Goal: Task Accomplishment & Management: Use online tool/utility

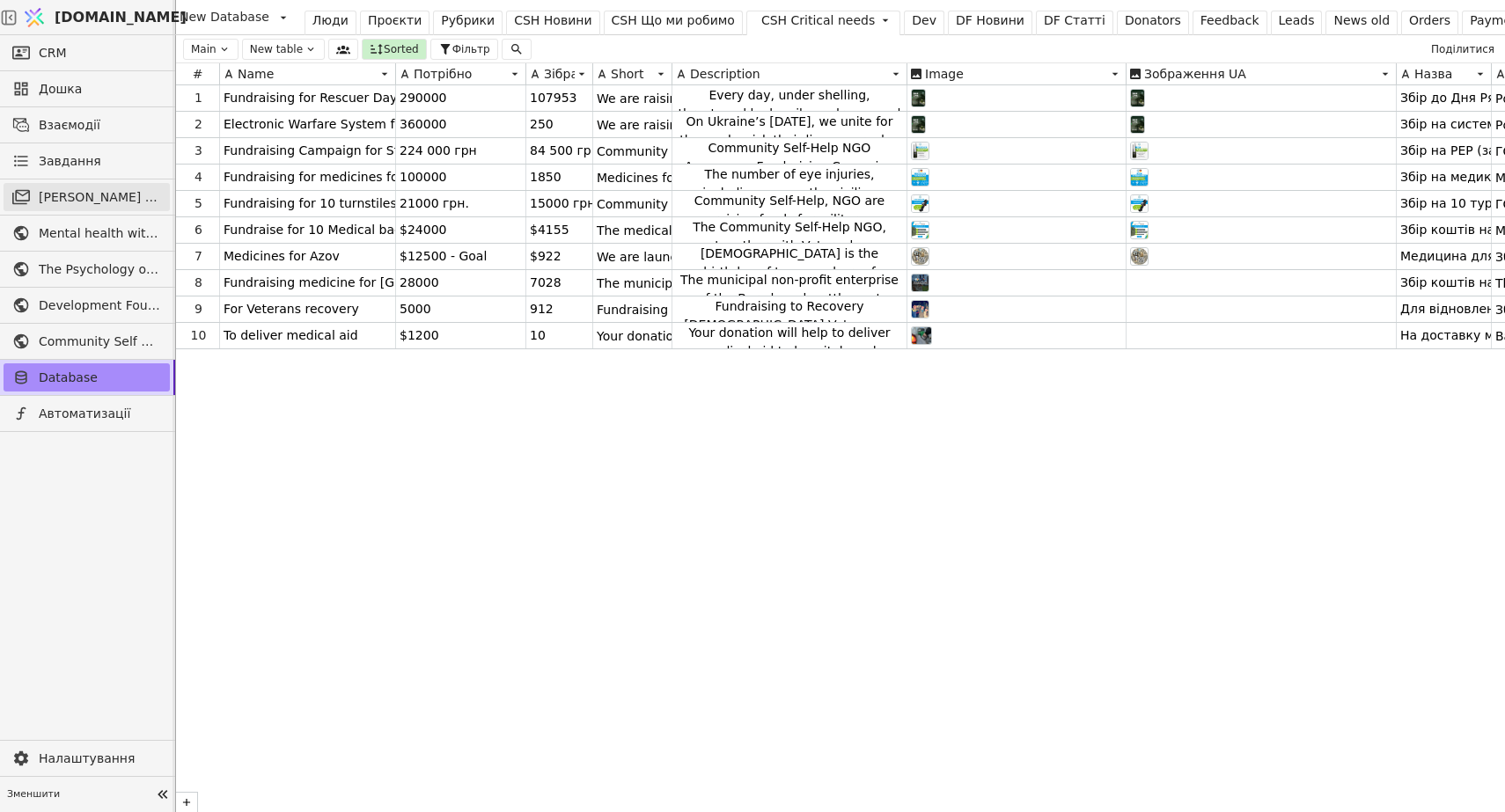
click at [127, 190] on span "[PERSON_NAME] розсилки" at bounding box center [100, 198] width 122 height 19
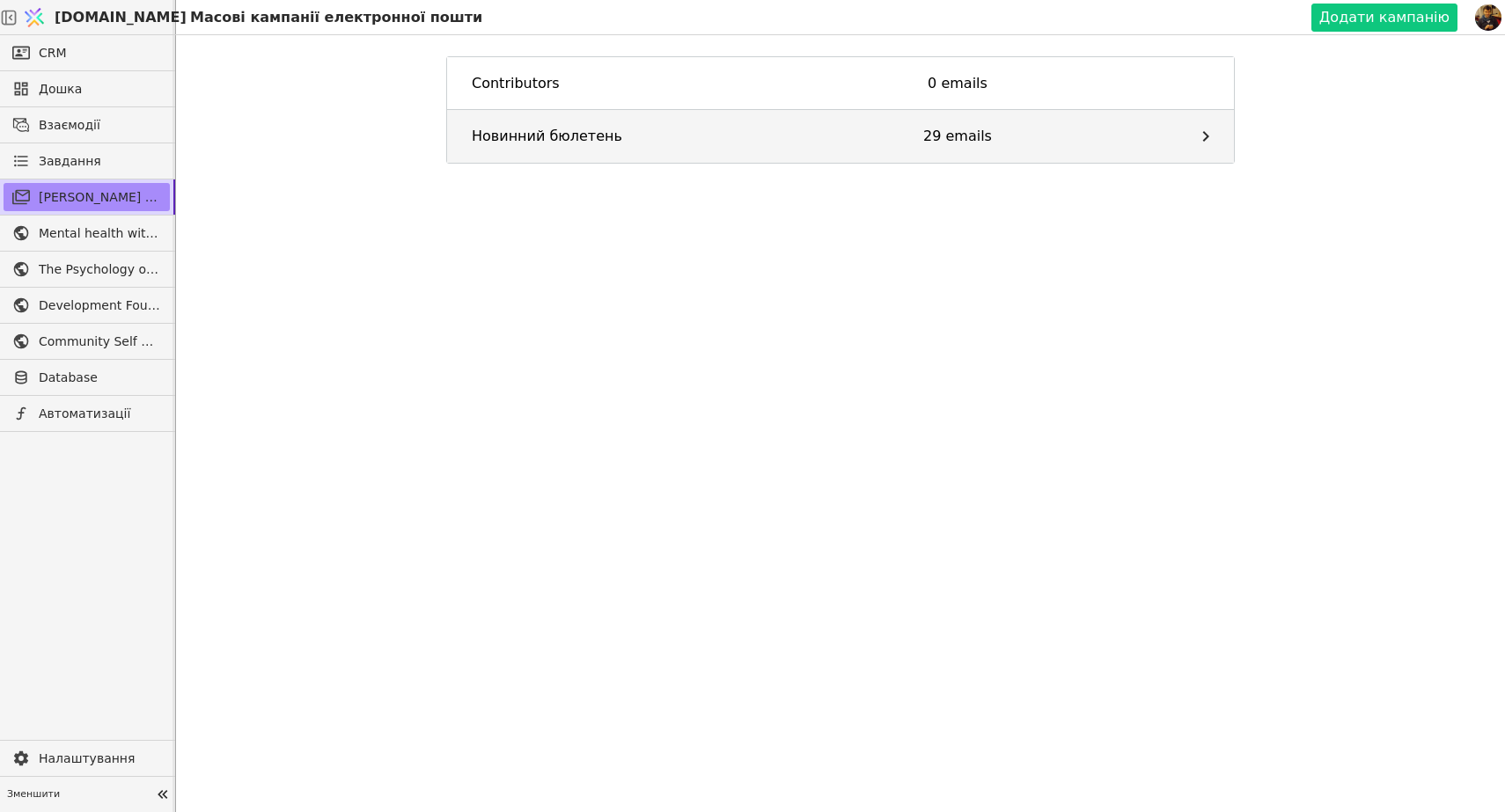
click at [592, 137] on div "Новинний бюлетень" at bounding box center [596, 136] width 248 height 21
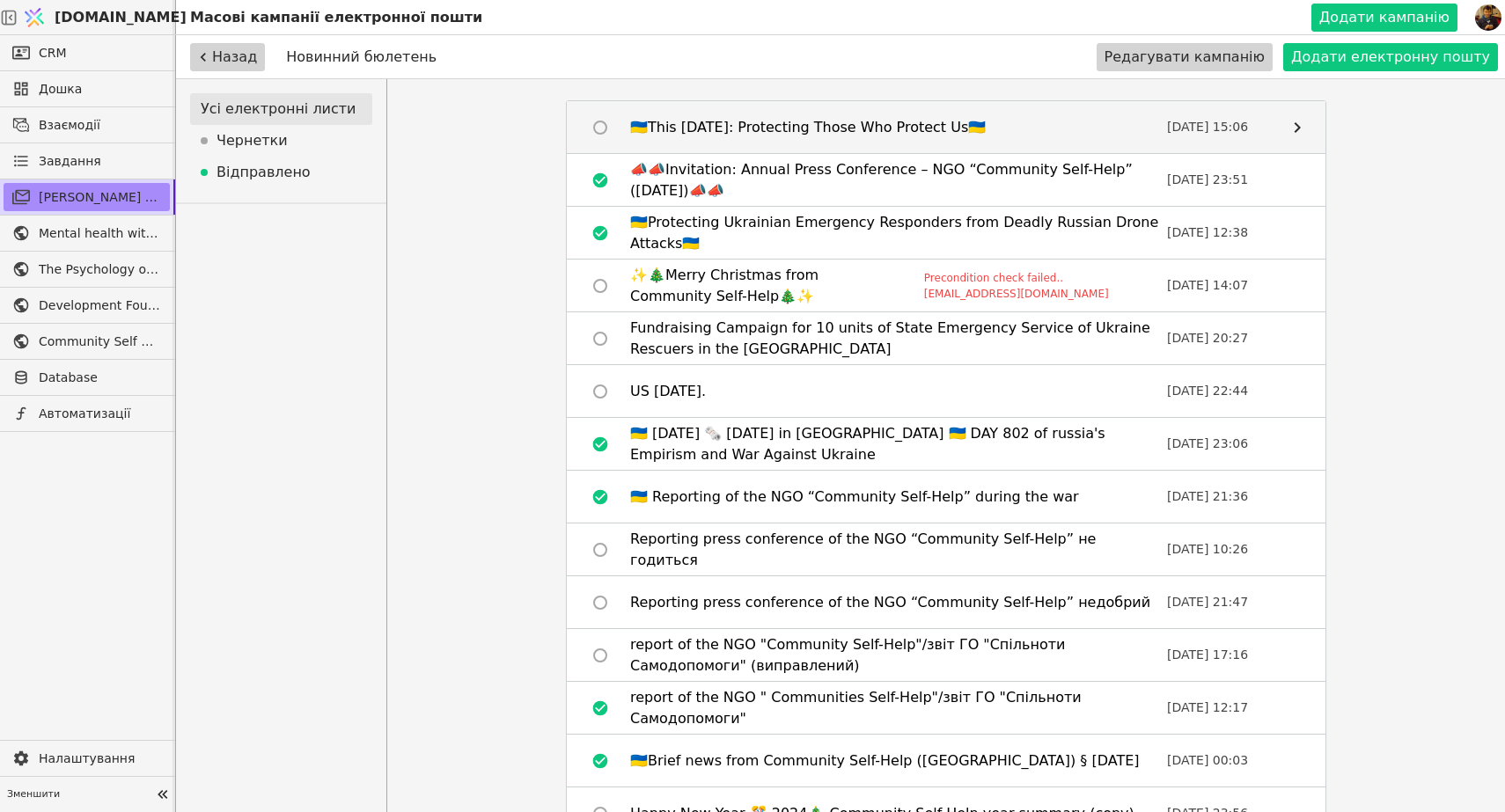
click at [857, 128] on div "🇺🇦This [DATE]: Protecting Those Who Protect Us🇺🇦" at bounding box center [808, 128] width 355 height 21
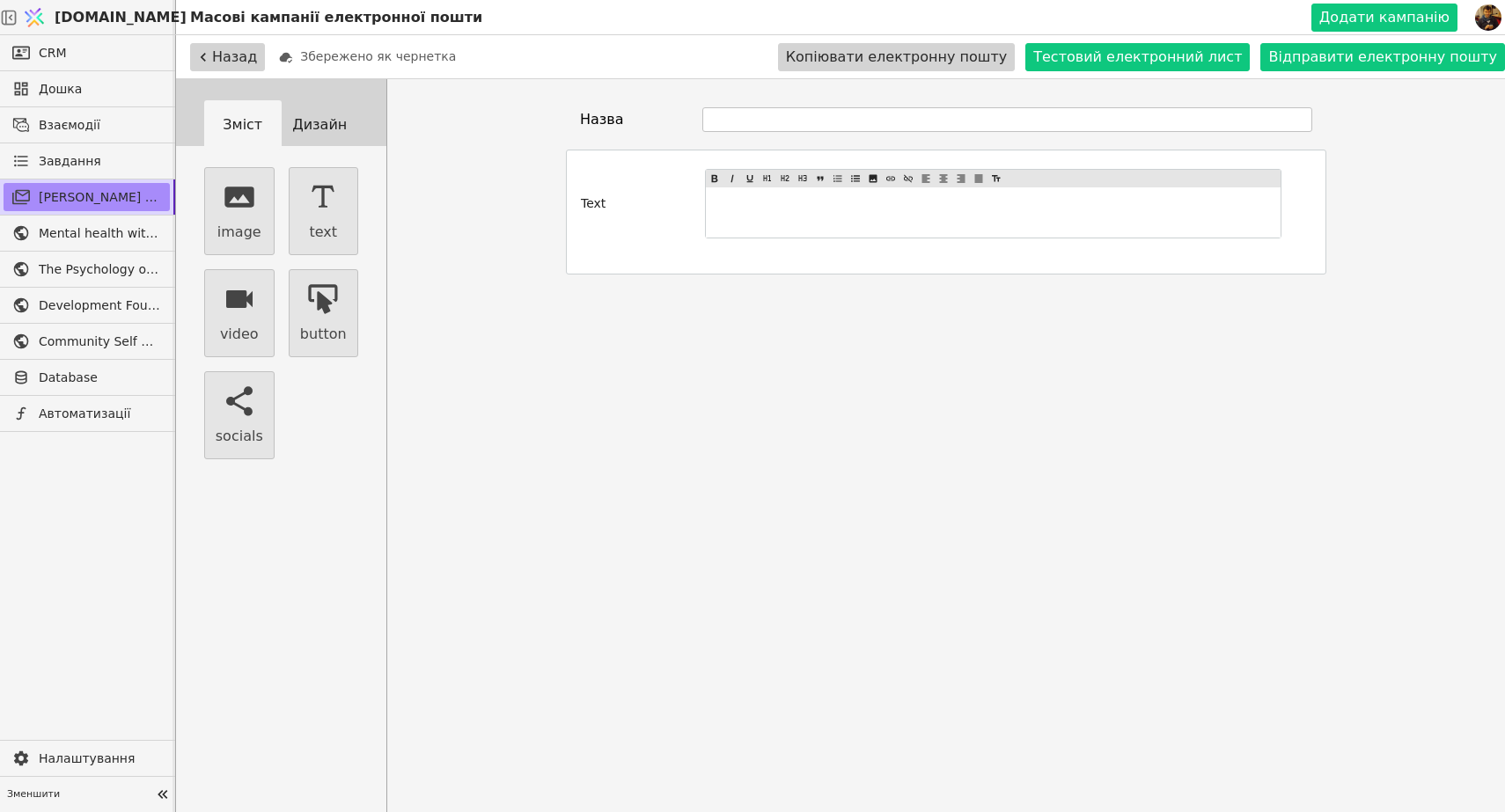
type input "🇺🇦This [DATE]: Protecting Those Who Protect Us🇺🇦"
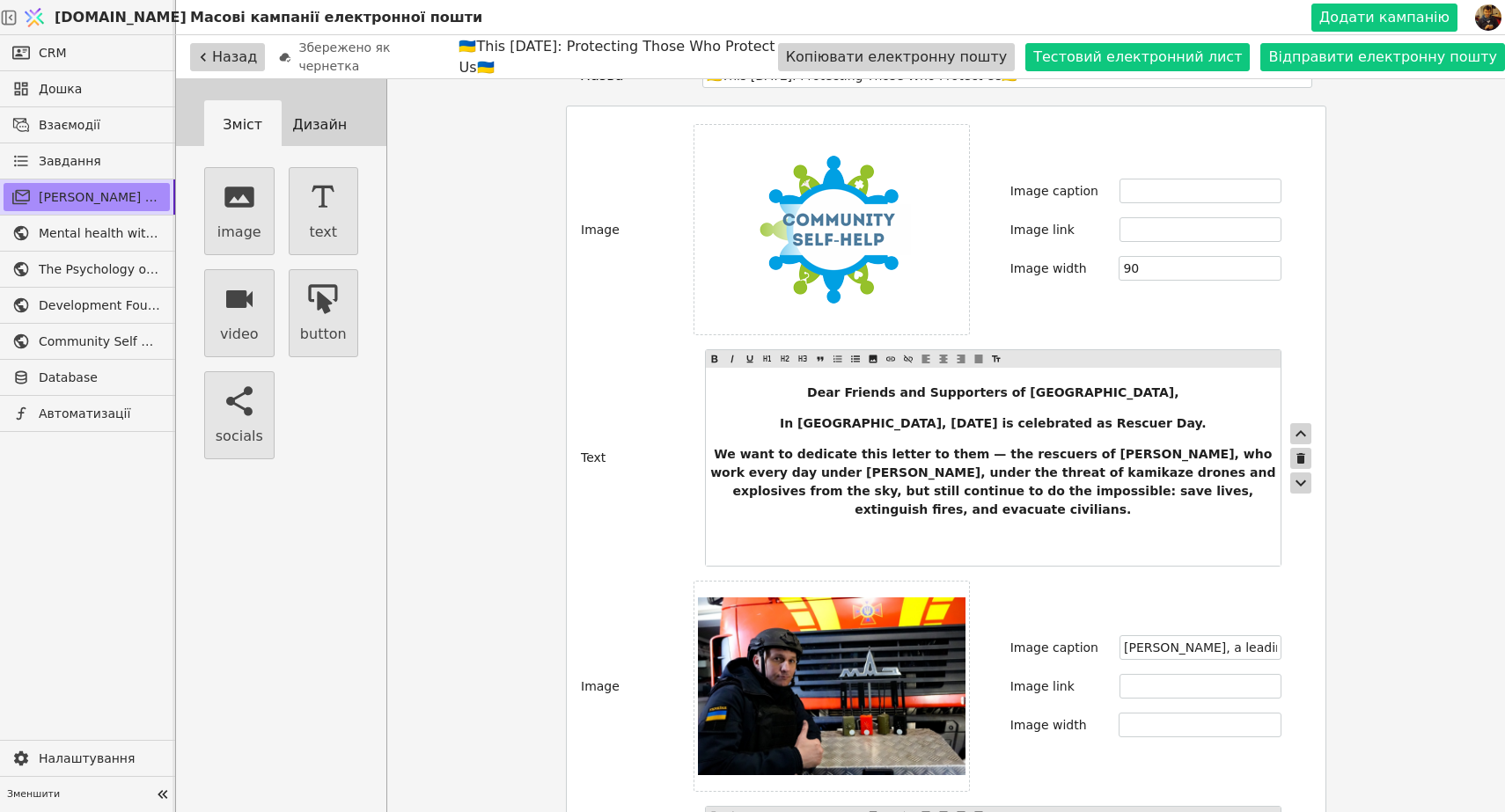
scroll to position [48, 0]
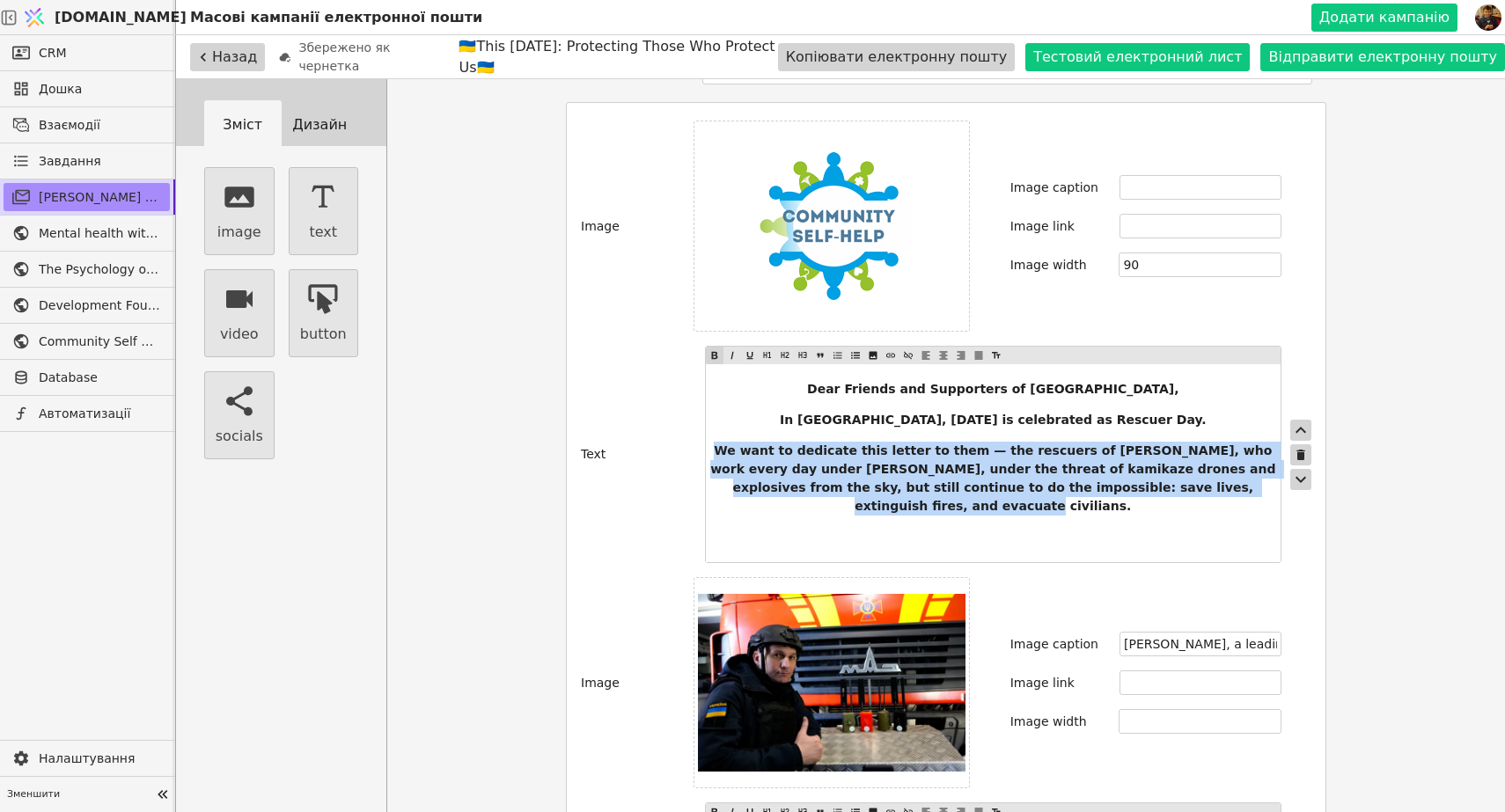
drag, startPoint x: 1208, startPoint y: 489, endPoint x: 674, endPoint y: 447, distance: 535.6
click at [674, 447] on div "Text Dear Friends and Supporters of [GEOGRAPHIC_DATA], In [GEOGRAPHIC_DATA], [D…" at bounding box center [946, 454] width 730 height 217
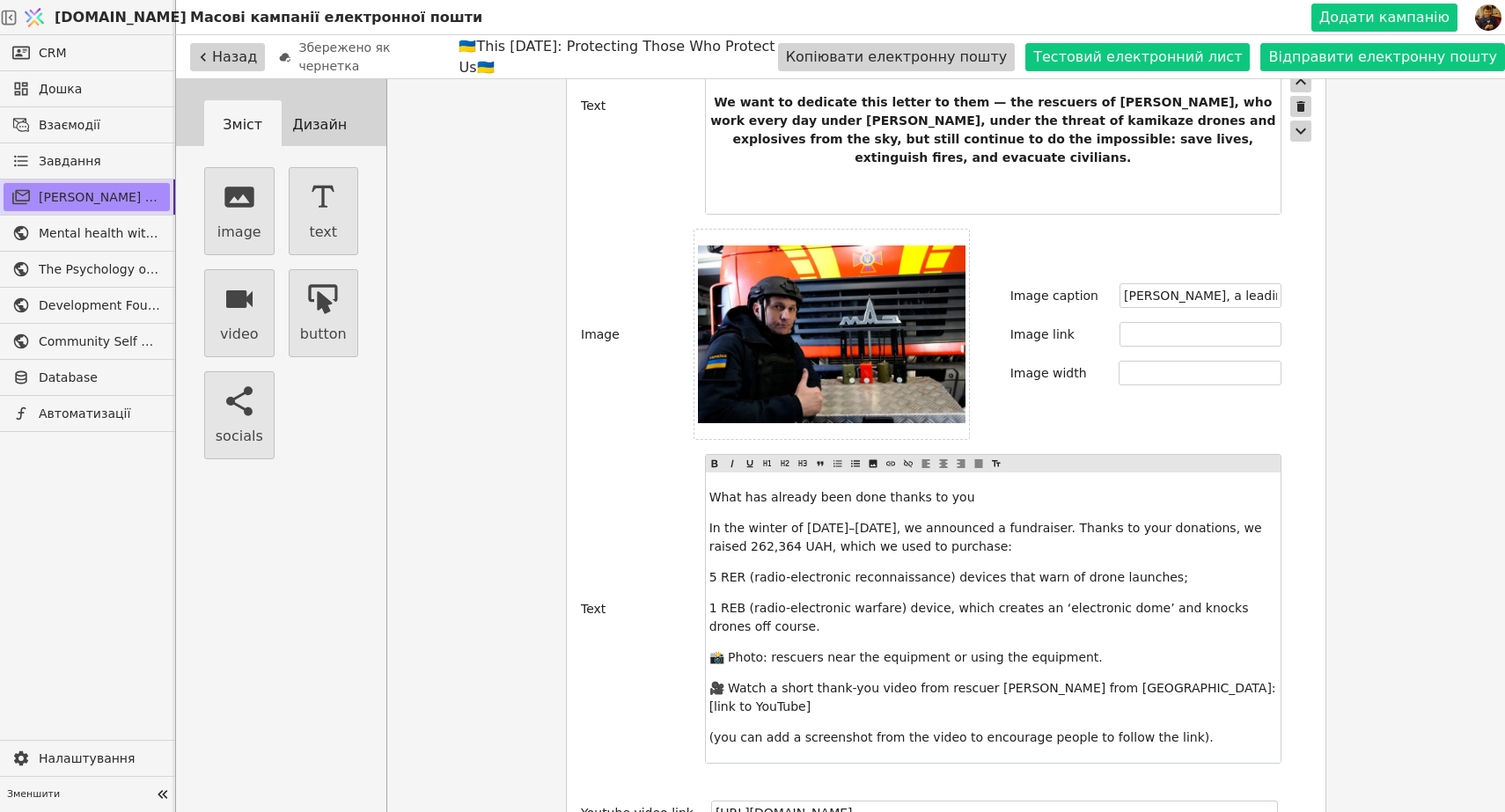
scroll to position [401, 0]
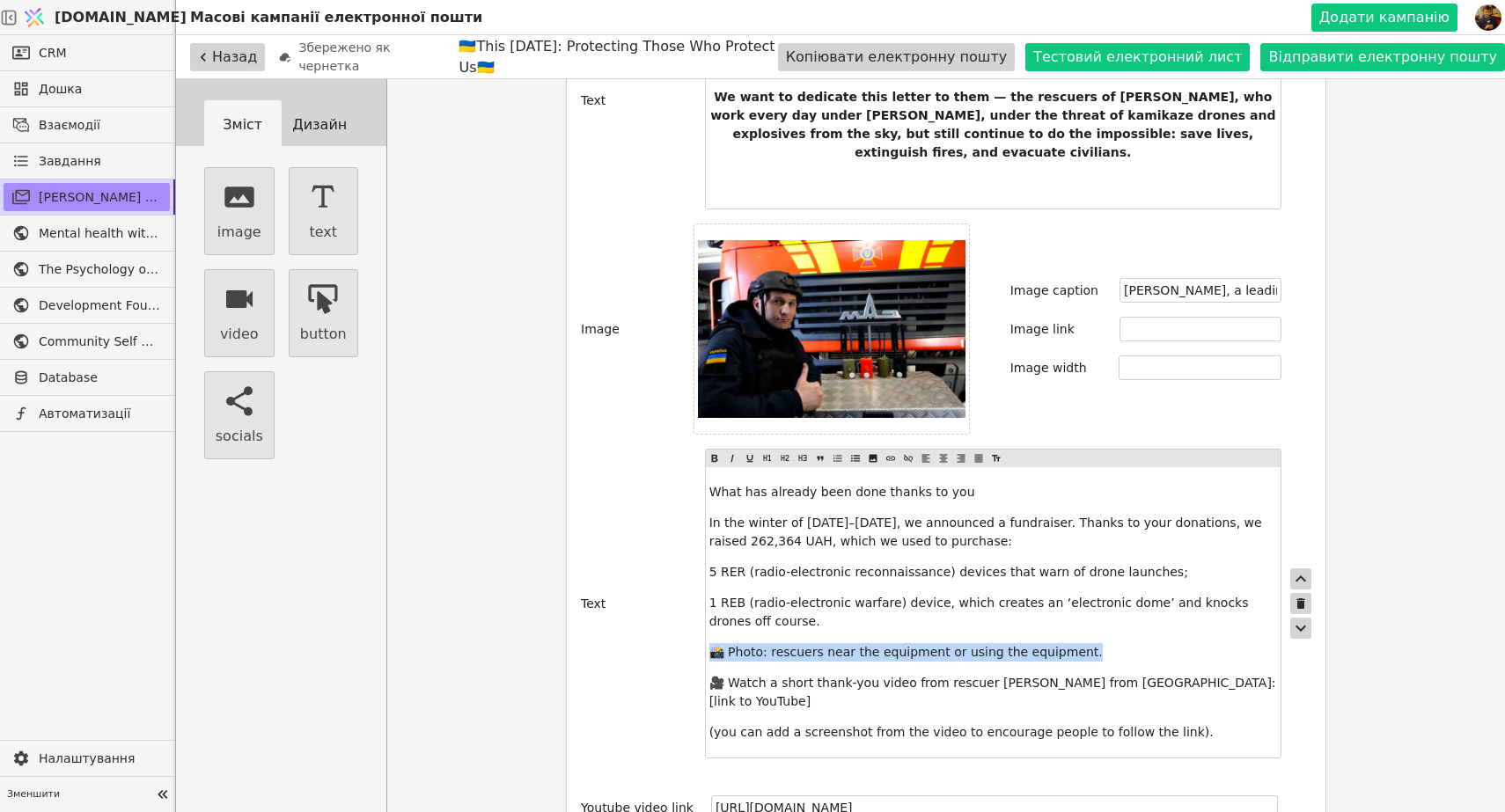
drag, startPoint x: 1089, startPoint y: 637, endPoint x: 713, endPoint y: 621, distance: 376.3
click at [712, 621] on div "What has already been done thanks to you In the winter of [DATE]–[DATE], we ann…" at bounding box center [993, 612] width 574 height 290
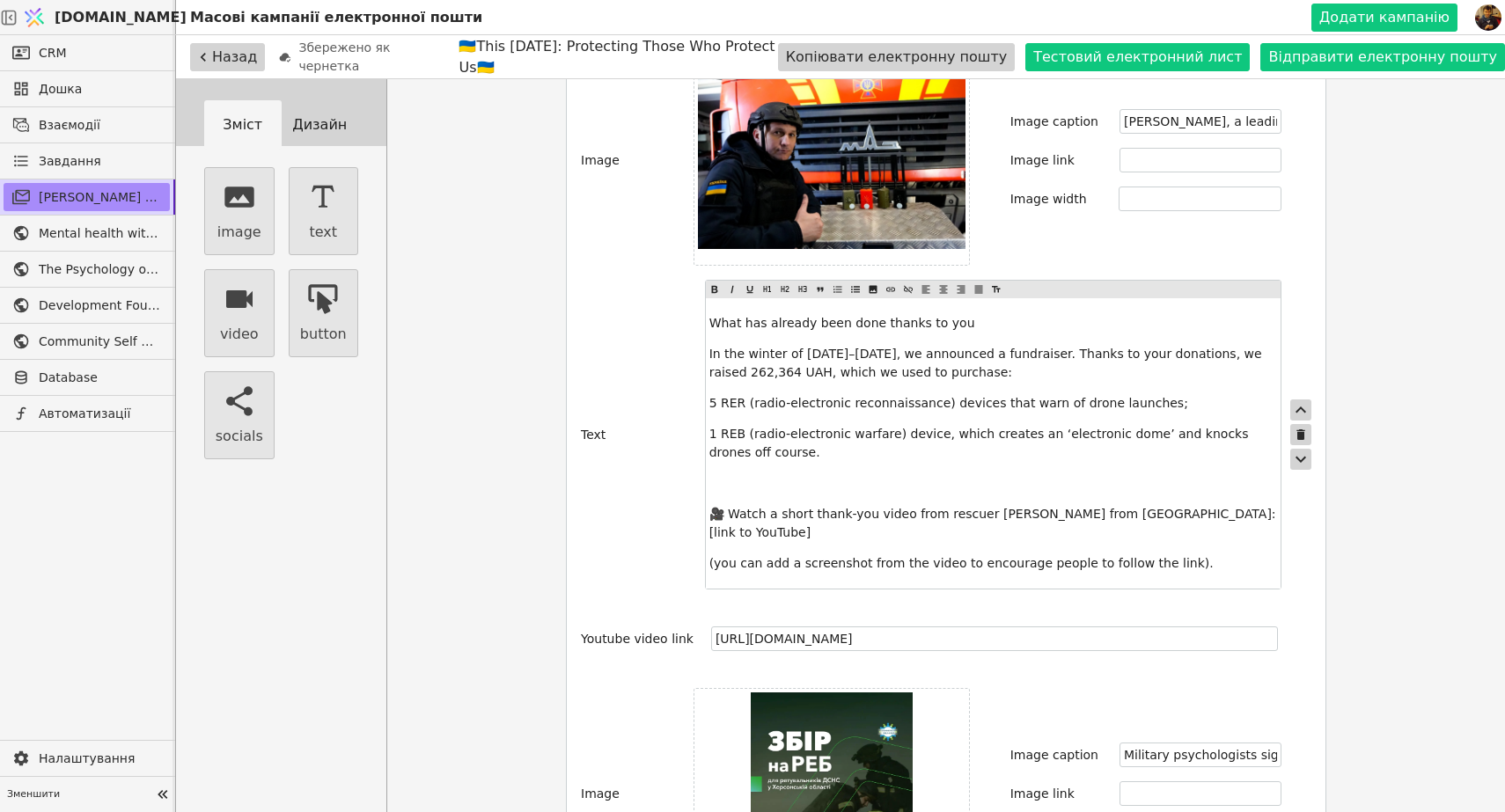
scroll to position [571, 0]
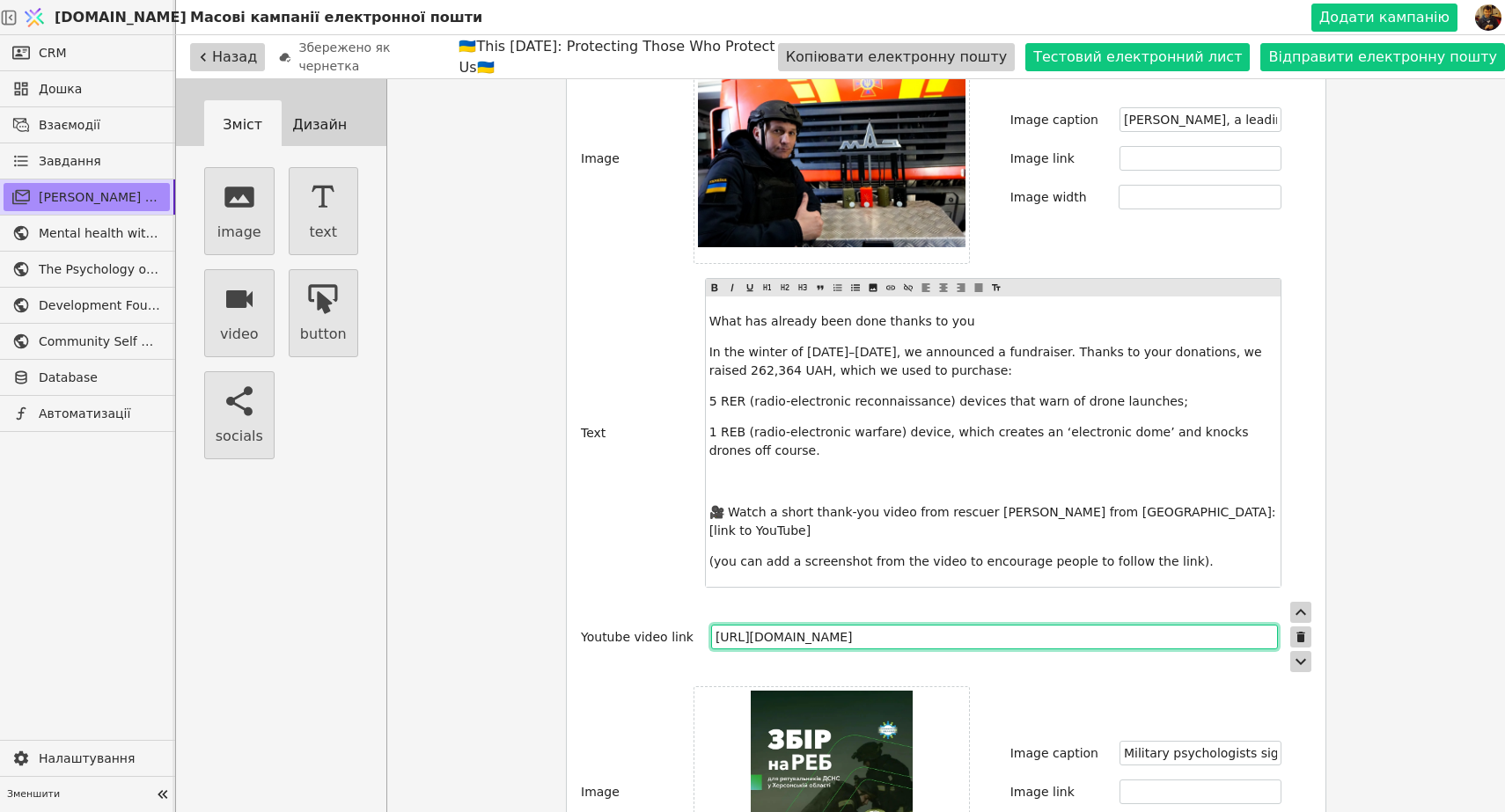
drag, startPoint x: 1098, startPoint y: 603, endPoint x: 698, endPoint y: 602, distance: 400.0
click at [698, 602] on div "Youtube video link [URL][DOMAIN_NAME]" at bounding box center [946, 638] width 730 height 71
paste input "[DOMAIN_NAME][URL]"
type input "[URL][DOMAIN_NAME]"
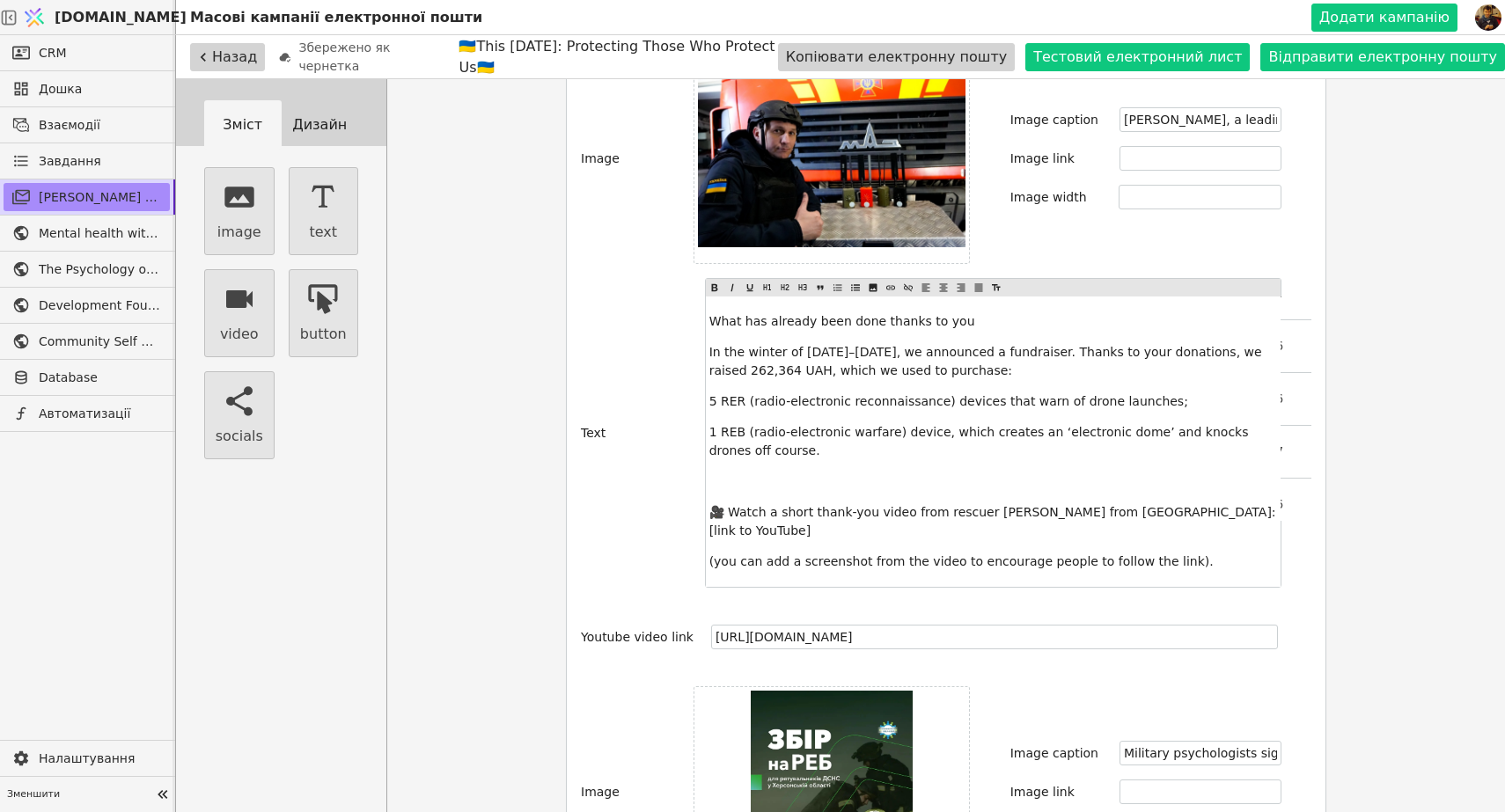
click at [1414, 478] on div "Зміст Дизайн image text video button socials Фон Колір #ffffff Кнопка Колір #4d…" at bounding box center [840, 485] width 1329 height 812
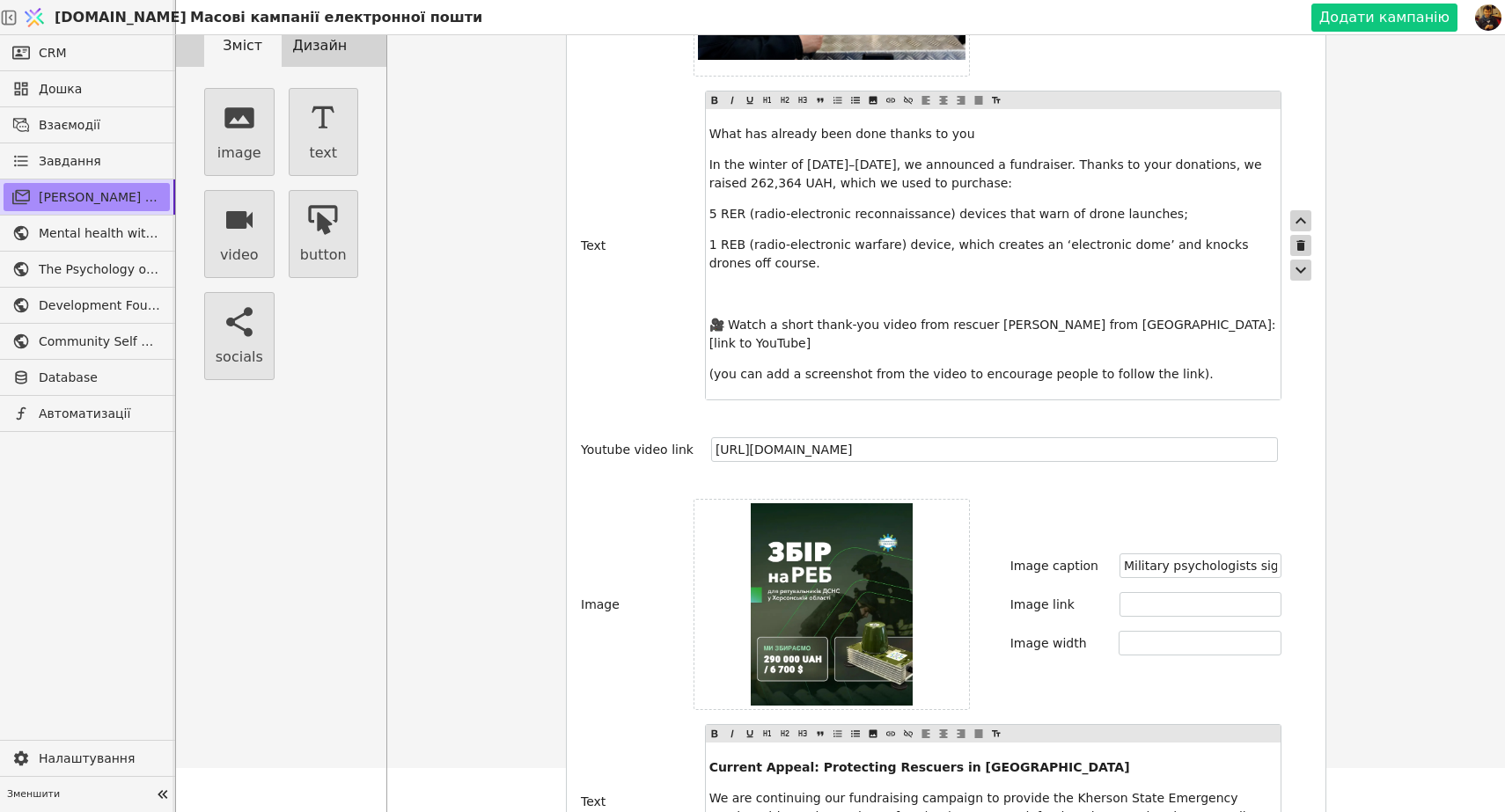
scroll to position [681, 0]
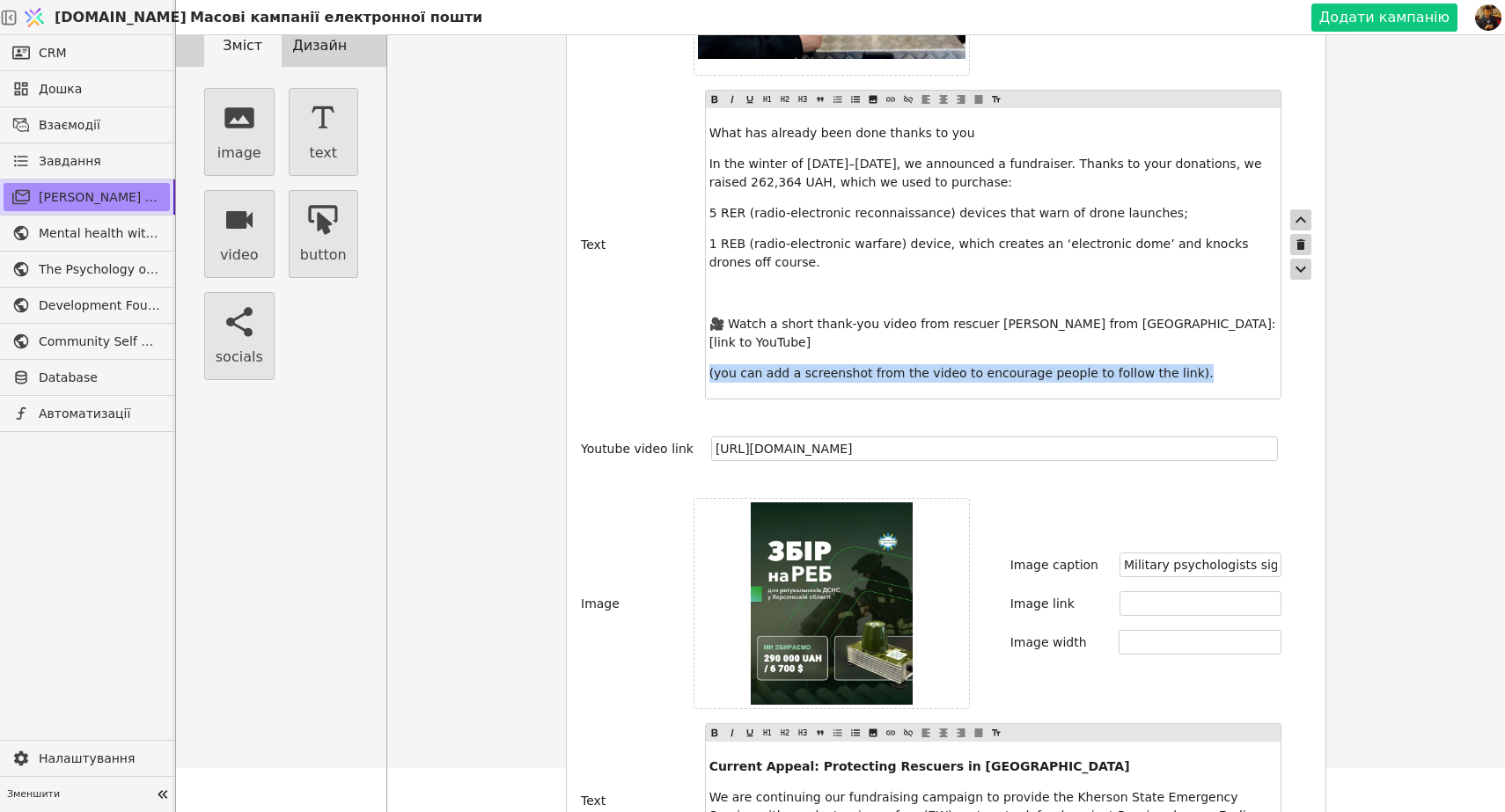
drag, startPoint x: 1190, startPoint y: 336, endPoint x: 672, endPoint y: 331, distance: 518.0
click at [671, 331] on div "Text What has already been done thanks to you In the winter of [DATE]–[DATE], w…" at bounding box center [946, 244] width 730 height 310
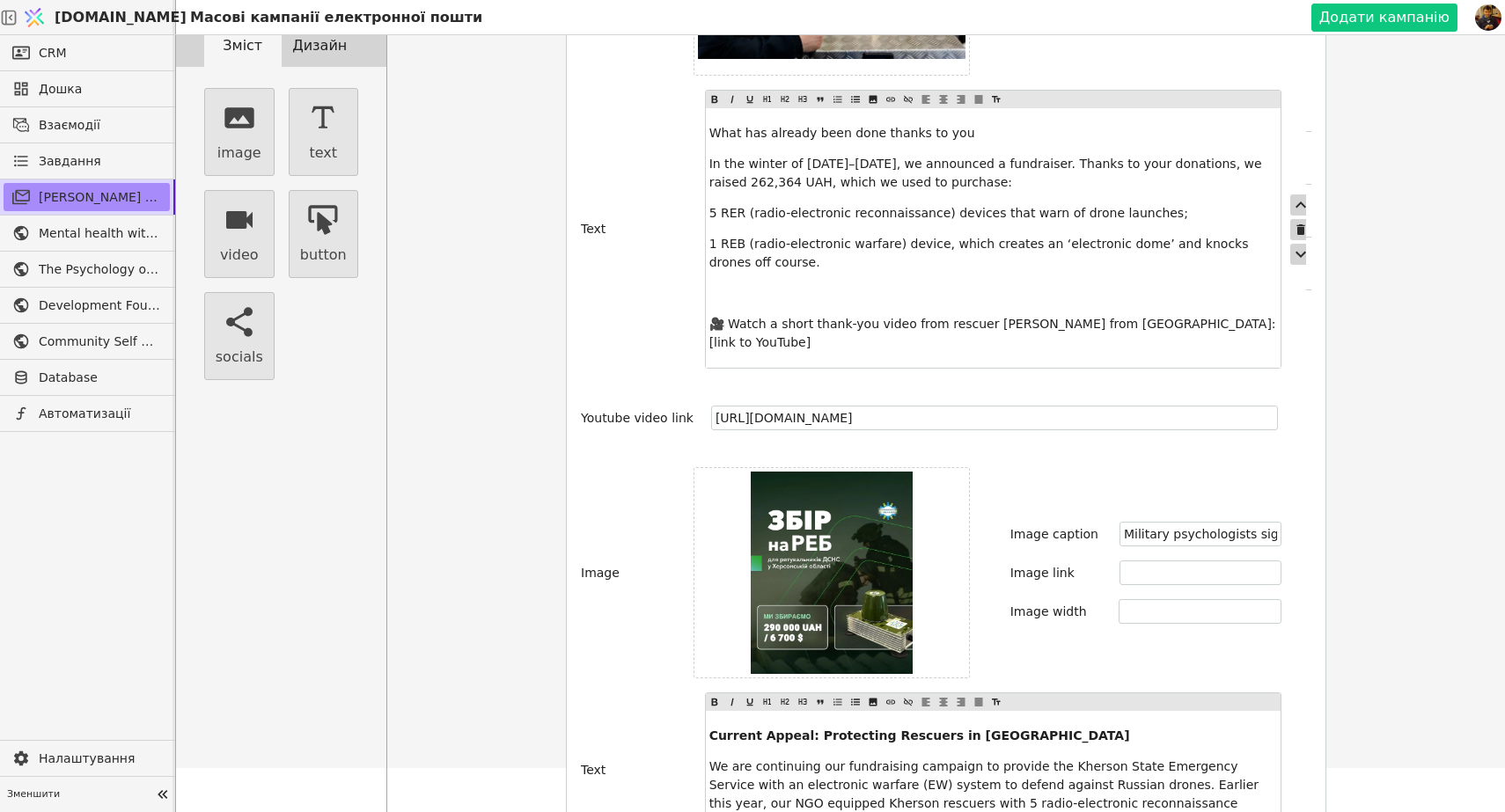
click at [746, 284] on p "﻿" at bounding box center [993, 294] width 568 height 19
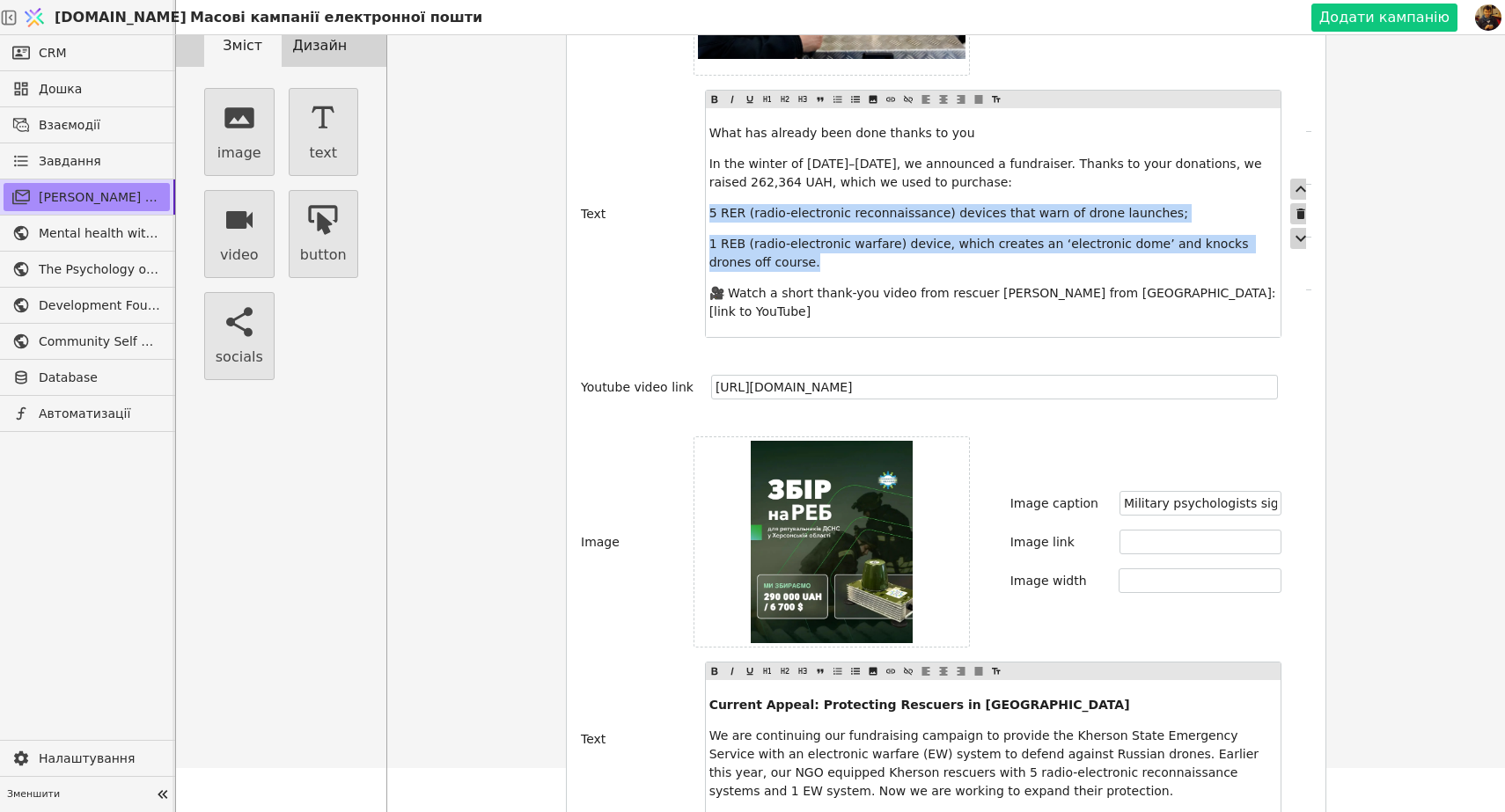
drag, startPoint x: 780, startPoint y: 242, endPoint x: 712, endPoint y: 195, distance: 82.7
click at [712, 195] on div "What has already been done thanks to you In the winter of [DATE]–[DATE], we ann…" at bounding box center [993, 222] width 574 height 228
click at [854, 89] on icon at bounding box center [855, 99] width 10 height 21
click at [821, 237] on span "1 REB (radio-electronic warfare) device, which creates an ‘electronic dome’ and…" at bounding box center [992, 253] width 496 height 33
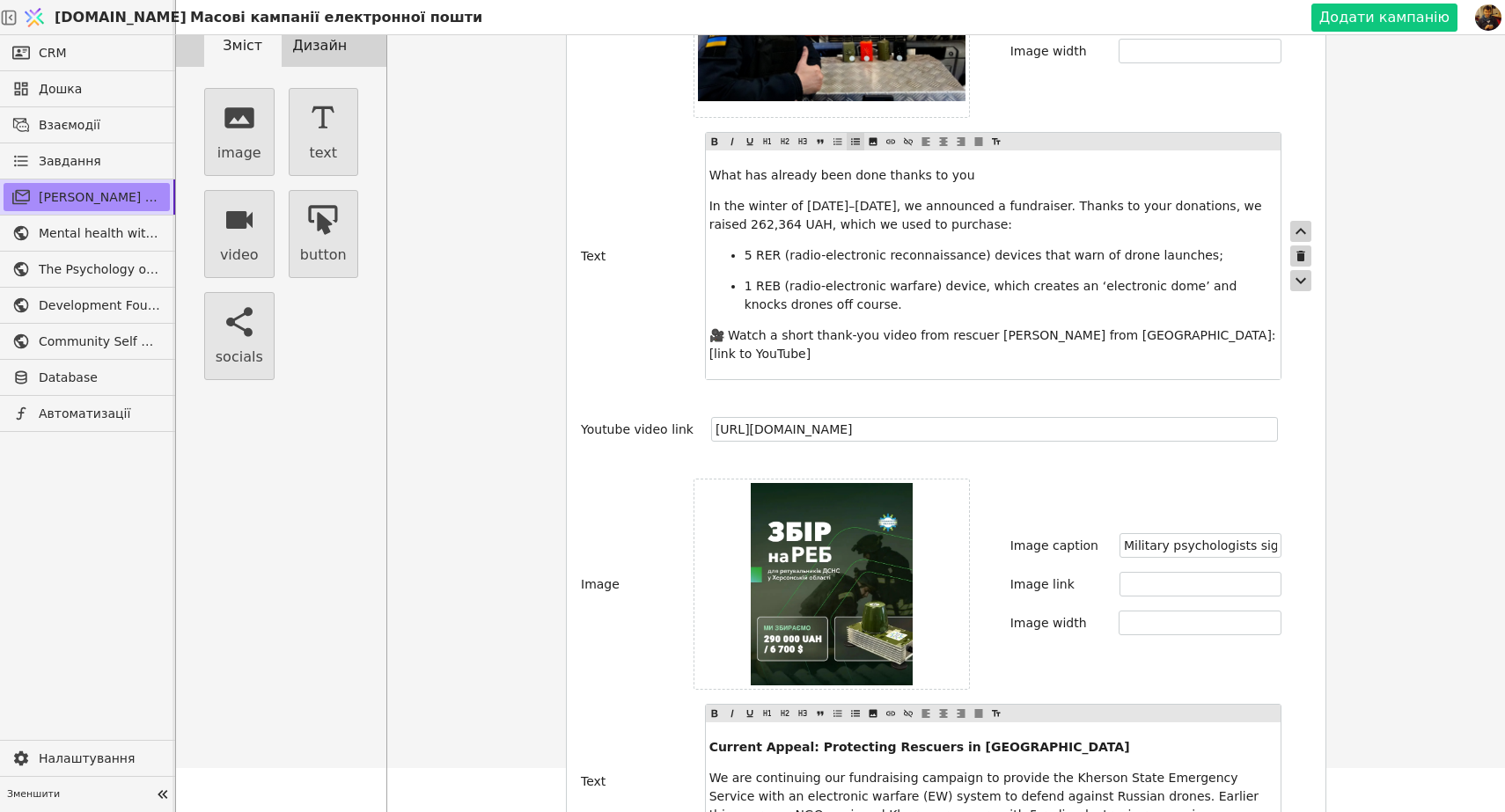
scroll to position [632, 0]
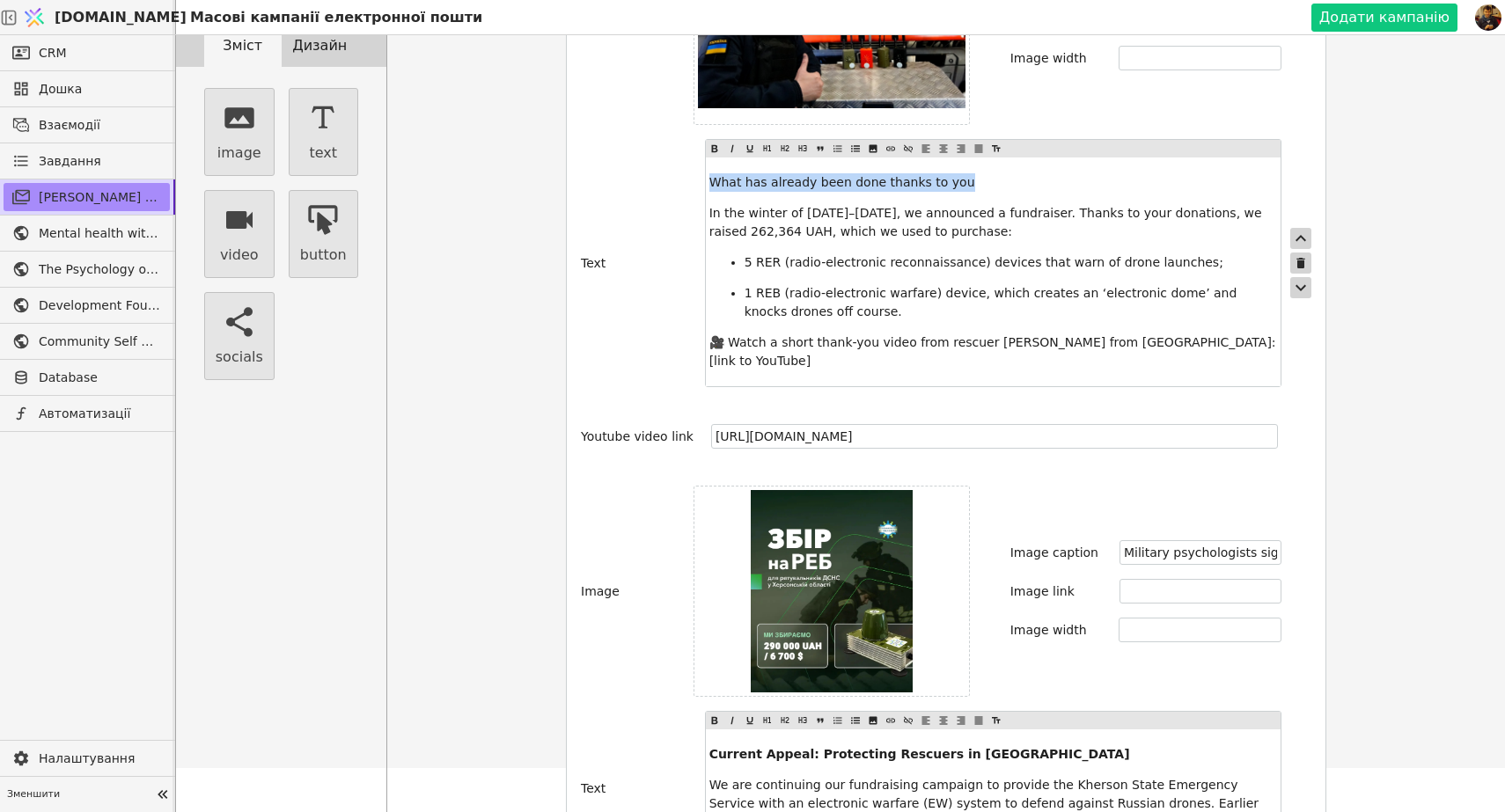
drag, startPoint x: 964, startPoint y: 166, endPoint x: 691, endPoint y: 157, distance: 273.1
click at [690, 157] on div "Text What has already been done thanks to you In the winter of [DATE]–[DATE], w…" at bounding box center [946, 263] width 730 height 248
click at [713, 145] on icon at bounding box center [714, 149] width 7 height 7
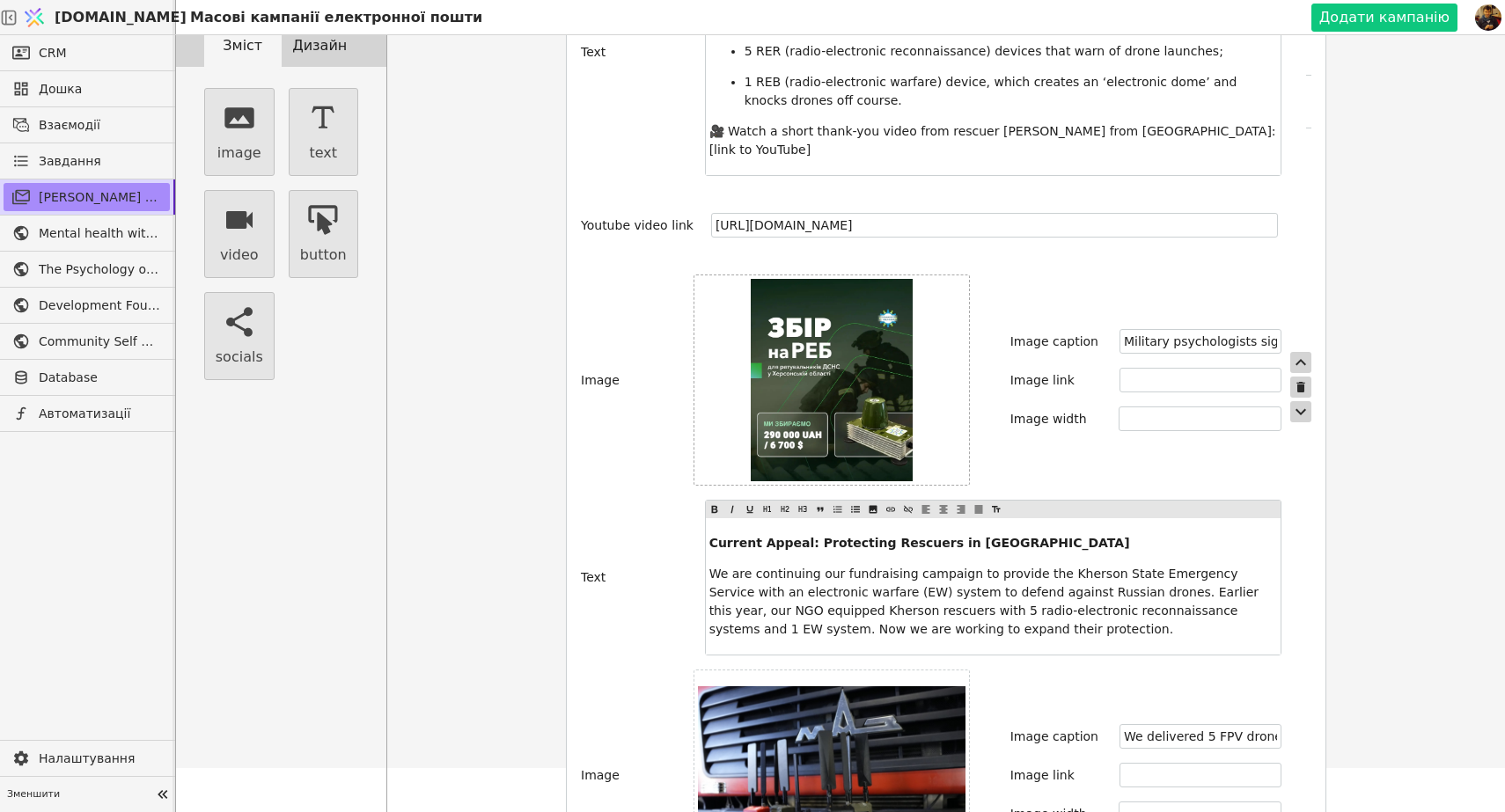
scroll to position [858, 0]
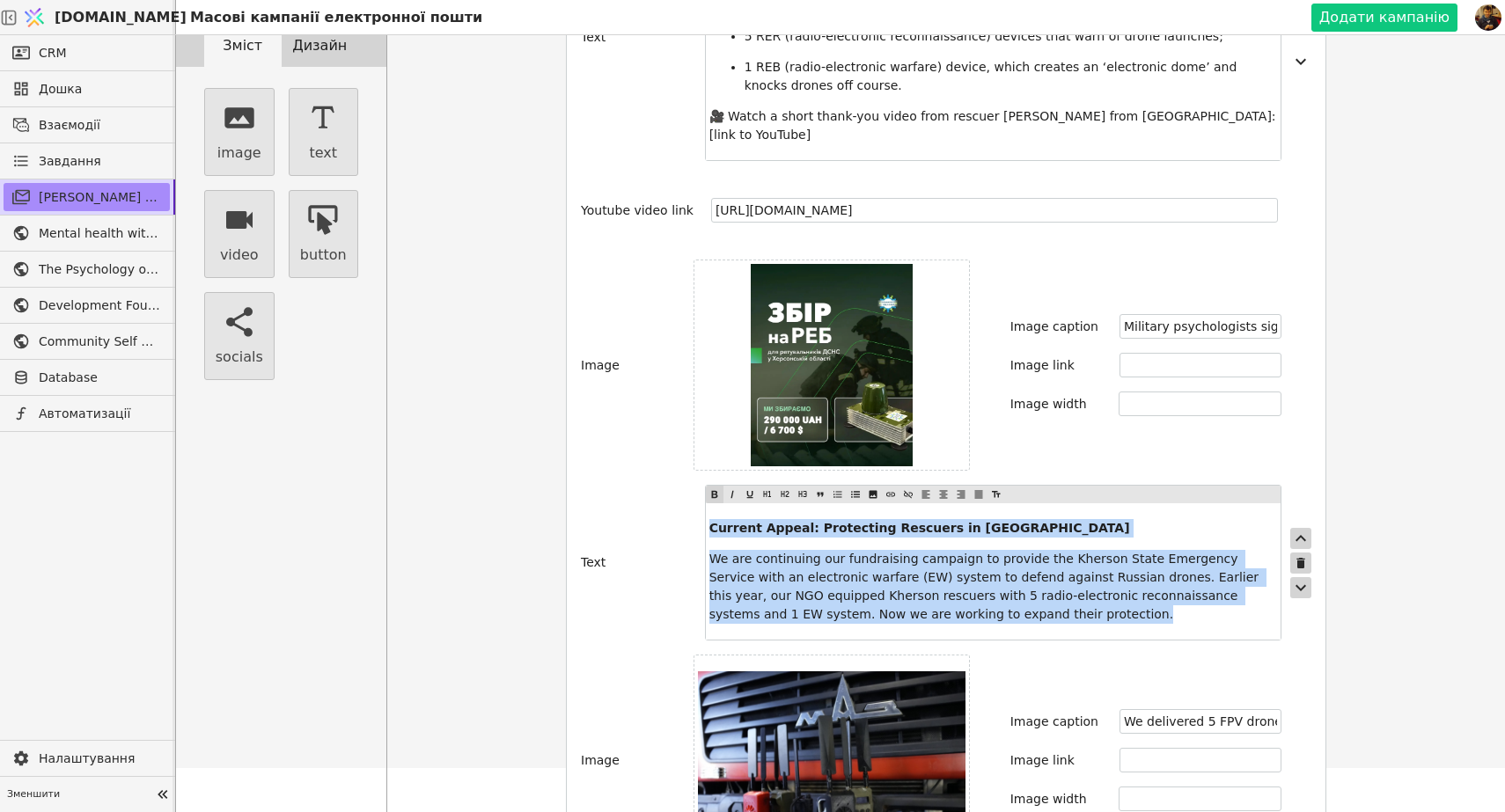
drag, startPoint x: 1043, startPoint y: 585, endPoint x: 691, endPoint y: 489, distance: 364.9
click at [691, 488] on div "Text Current Appeal: Protecting Rescuers in [GEOGRAPHIC_DATA] We are continuing…" at bounding box center [946, 562] width 730 height 156
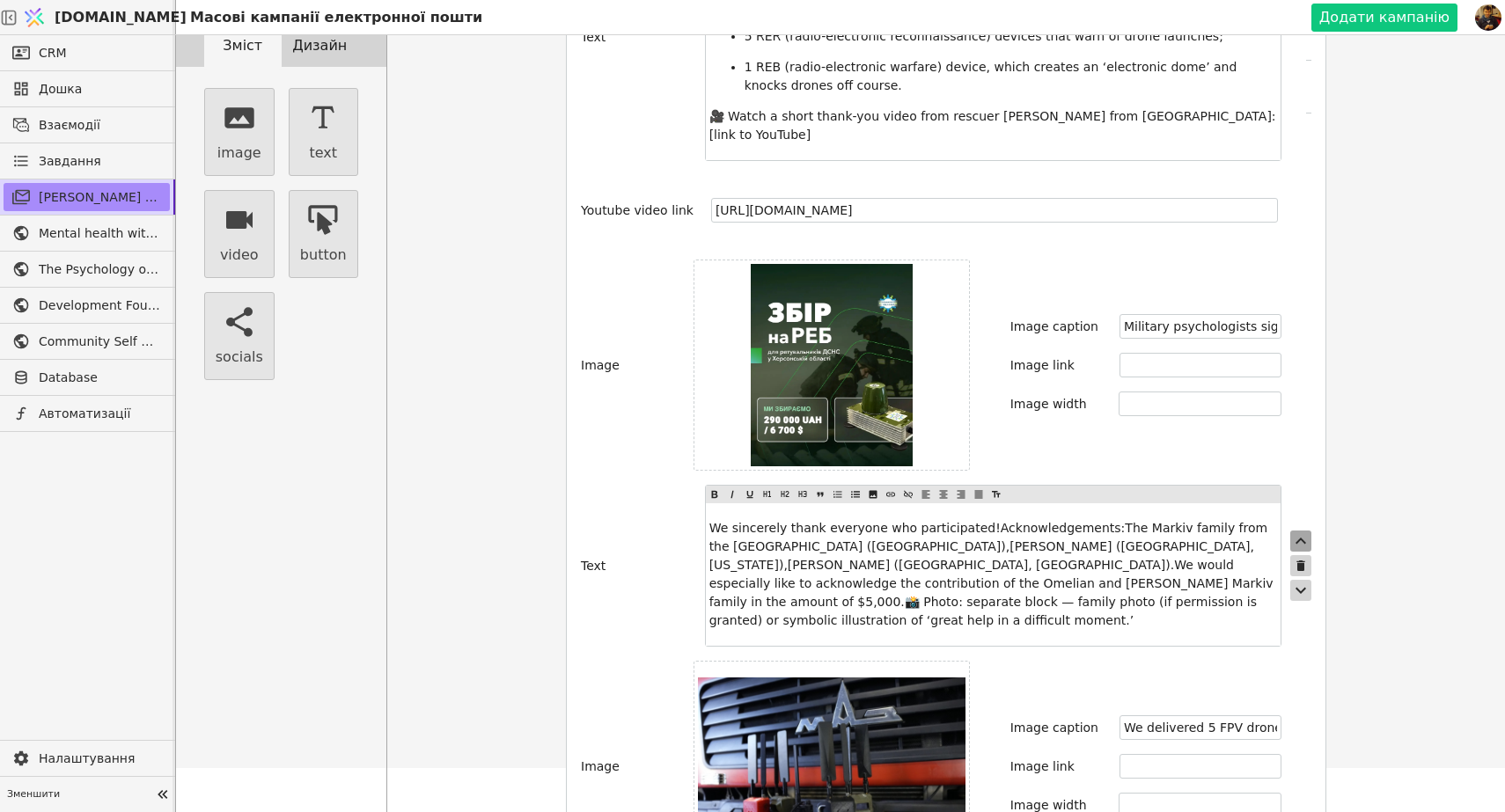
click at [1303, 530] on icon "button" at bounding box center [1301, 541] width 21 height 21
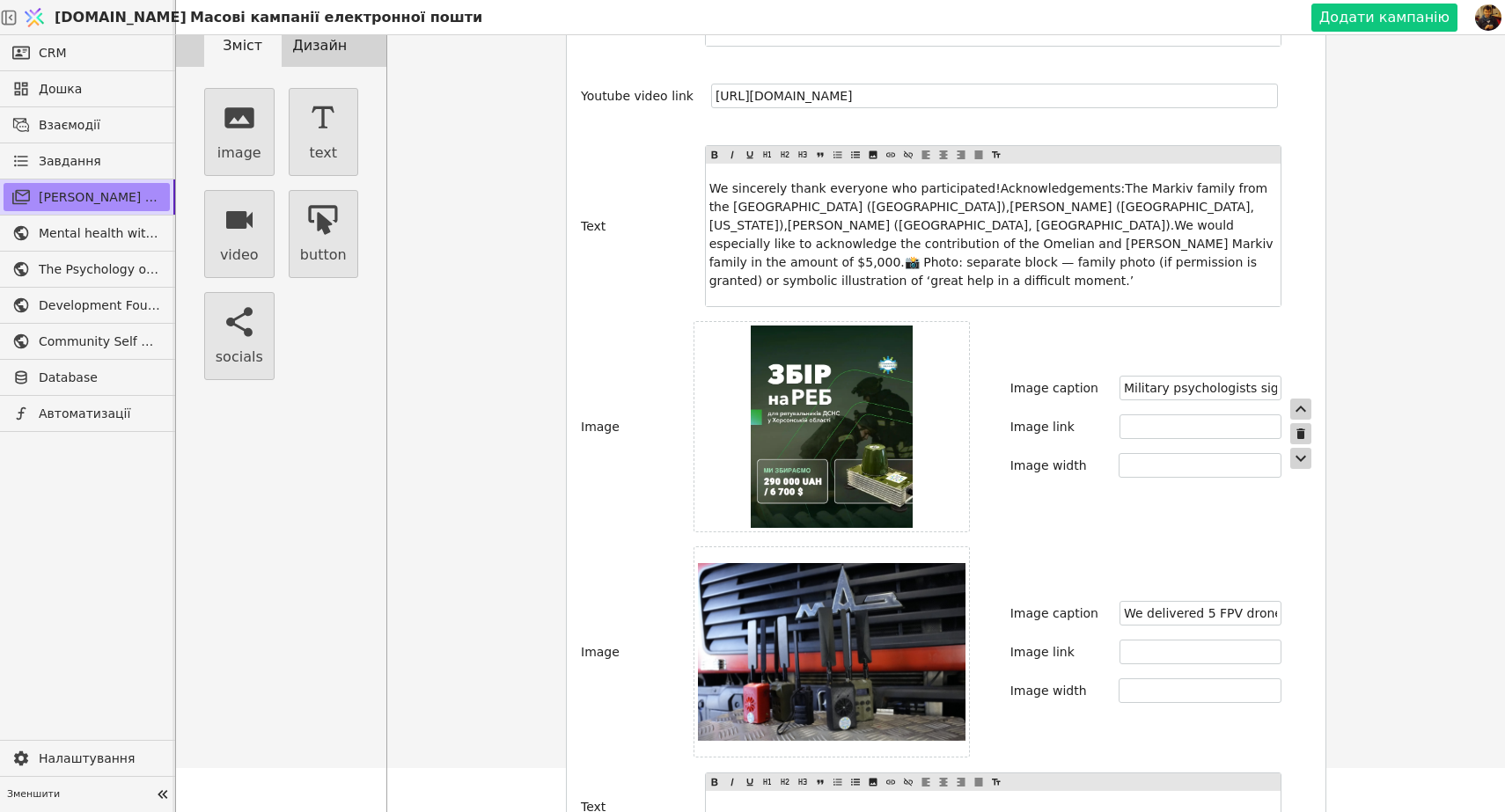
scroll to position [978, 0]
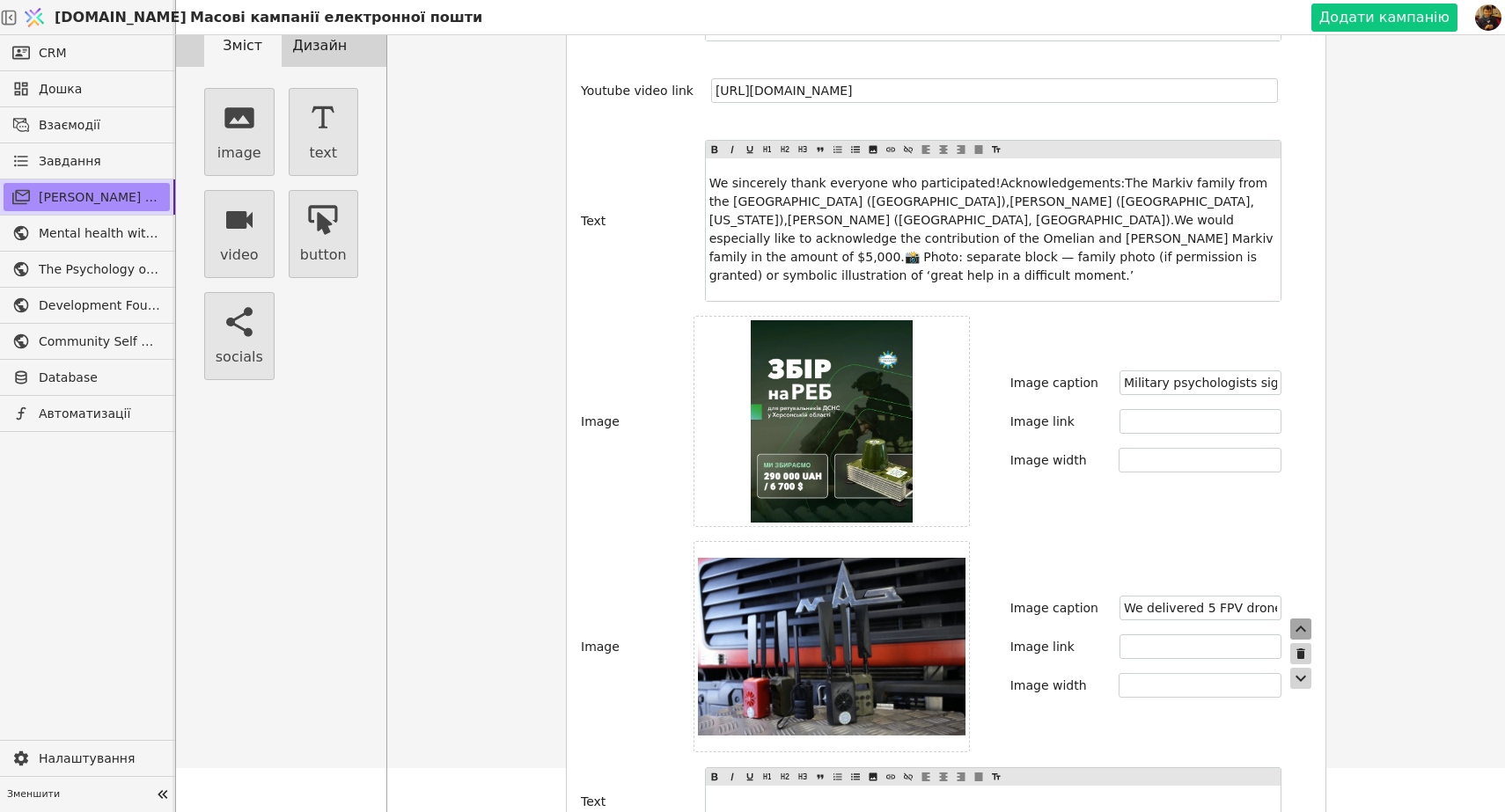
click at [1302, 619] on icon "button" at bounding box center [1301, 629] width 21 height 21
type input "Military psychologists signed this Ukrainian flag with words of strength and ho…"
type input "We delivered 5 FPV drone detectors to Kherson’s DSNS rescue teams."
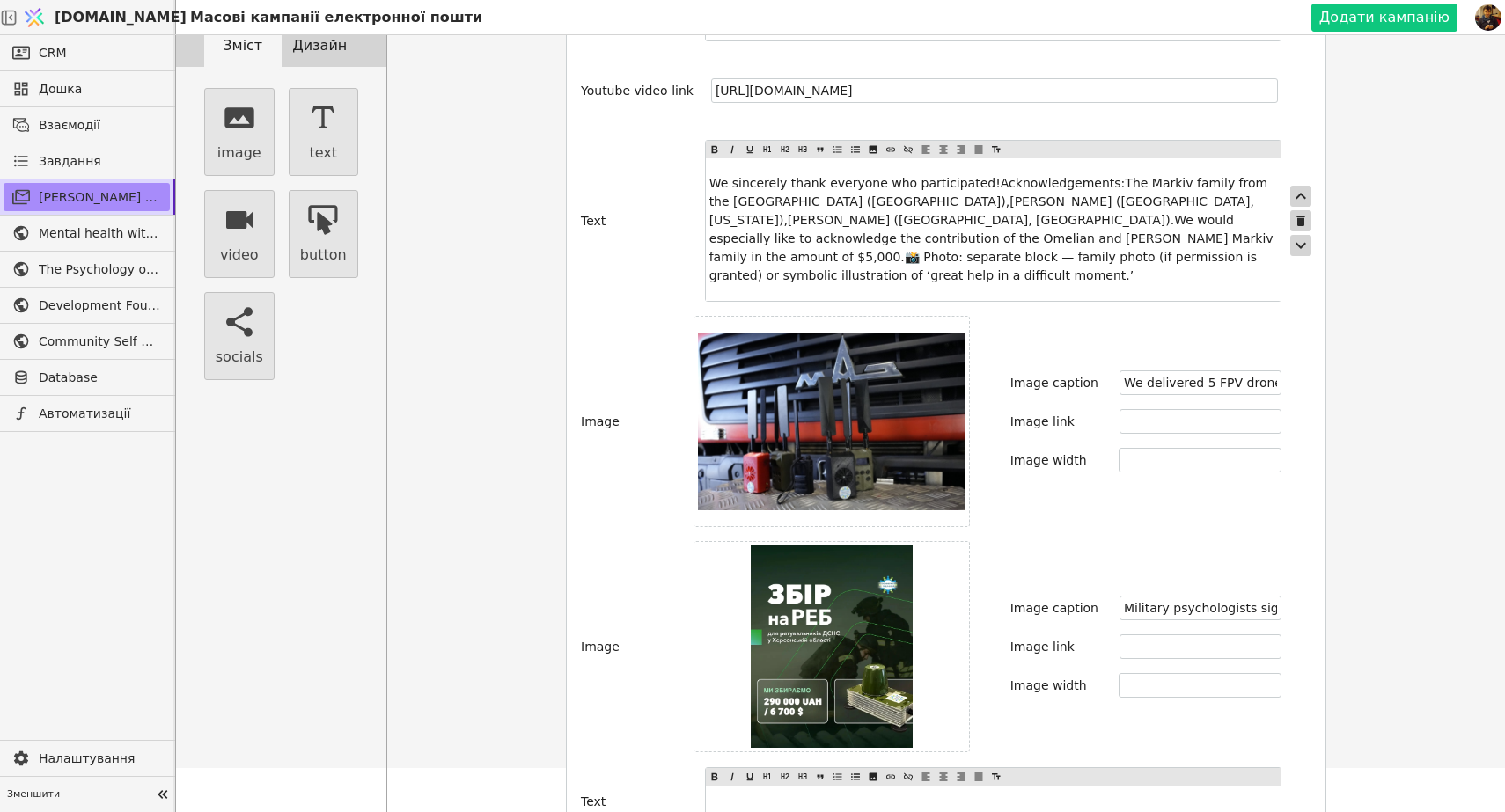
click at [982, 206] on span "We sincerely thank everyone who participated!Acknowledgements:The Markiv family…" at bounding box center [993, 229] width 568 height 106
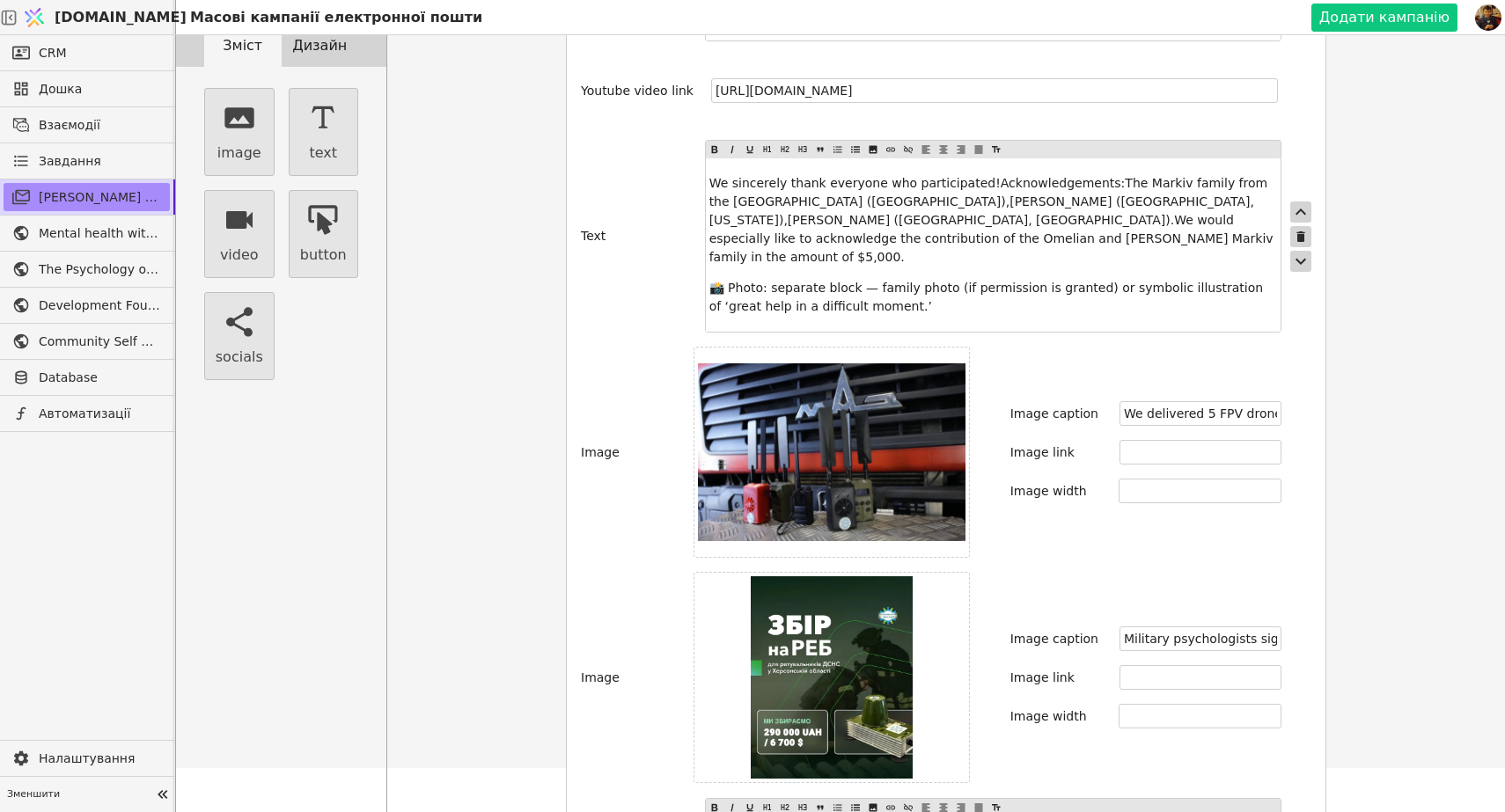
click at [985, 176] on span "We sincerely thank everyone who participated!Acknowledgements:The Markiv family…" at bounding box center [993, 220] width 568 height 88
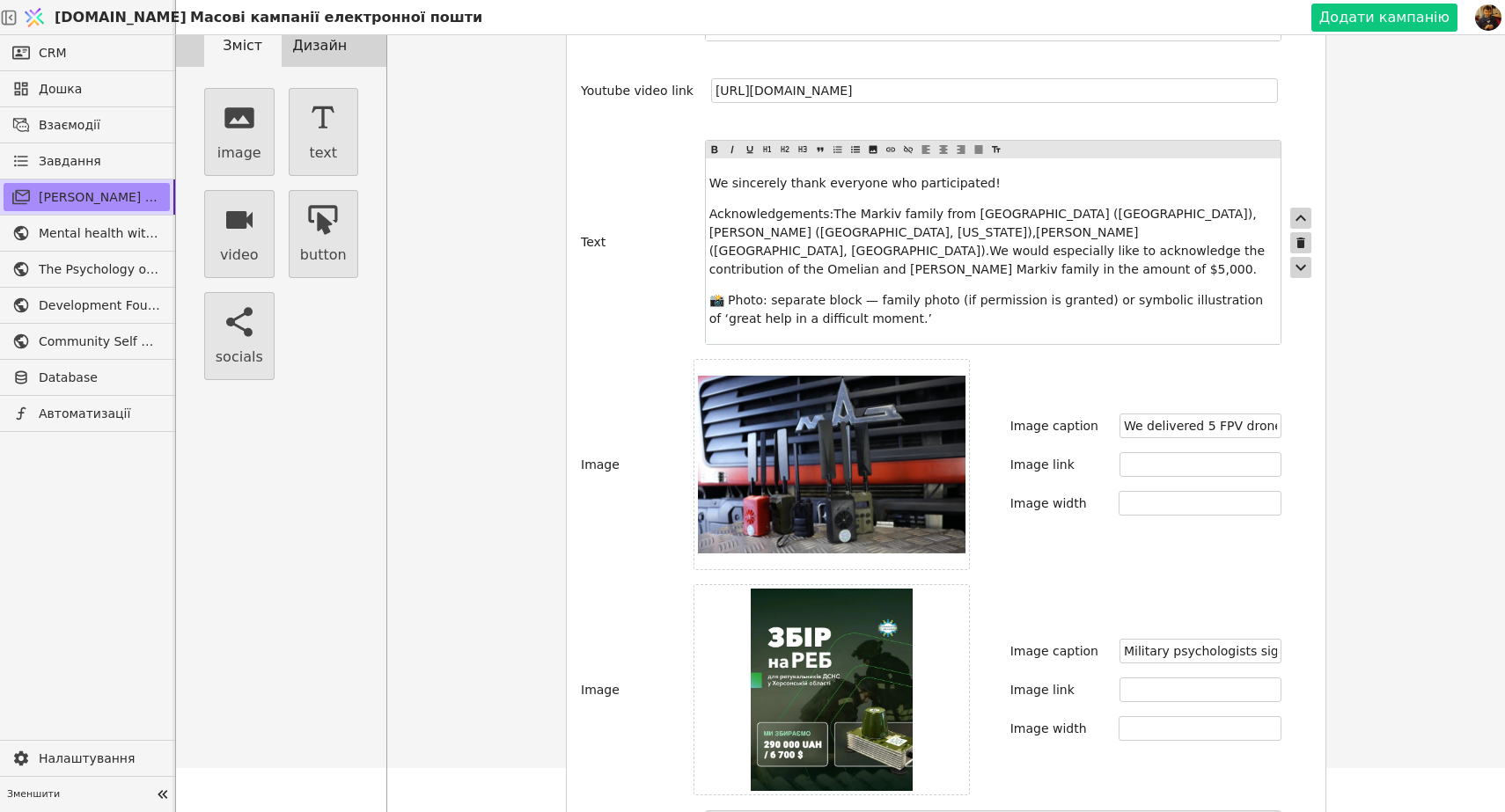
click at [827, 207] on span "Acknowledgements:The Markiv family from [GEOGRAPHIC_DATA] ([GEOGRAPHIC_DATA]),[…" at bounding box center [989, 241] width 559 height 70
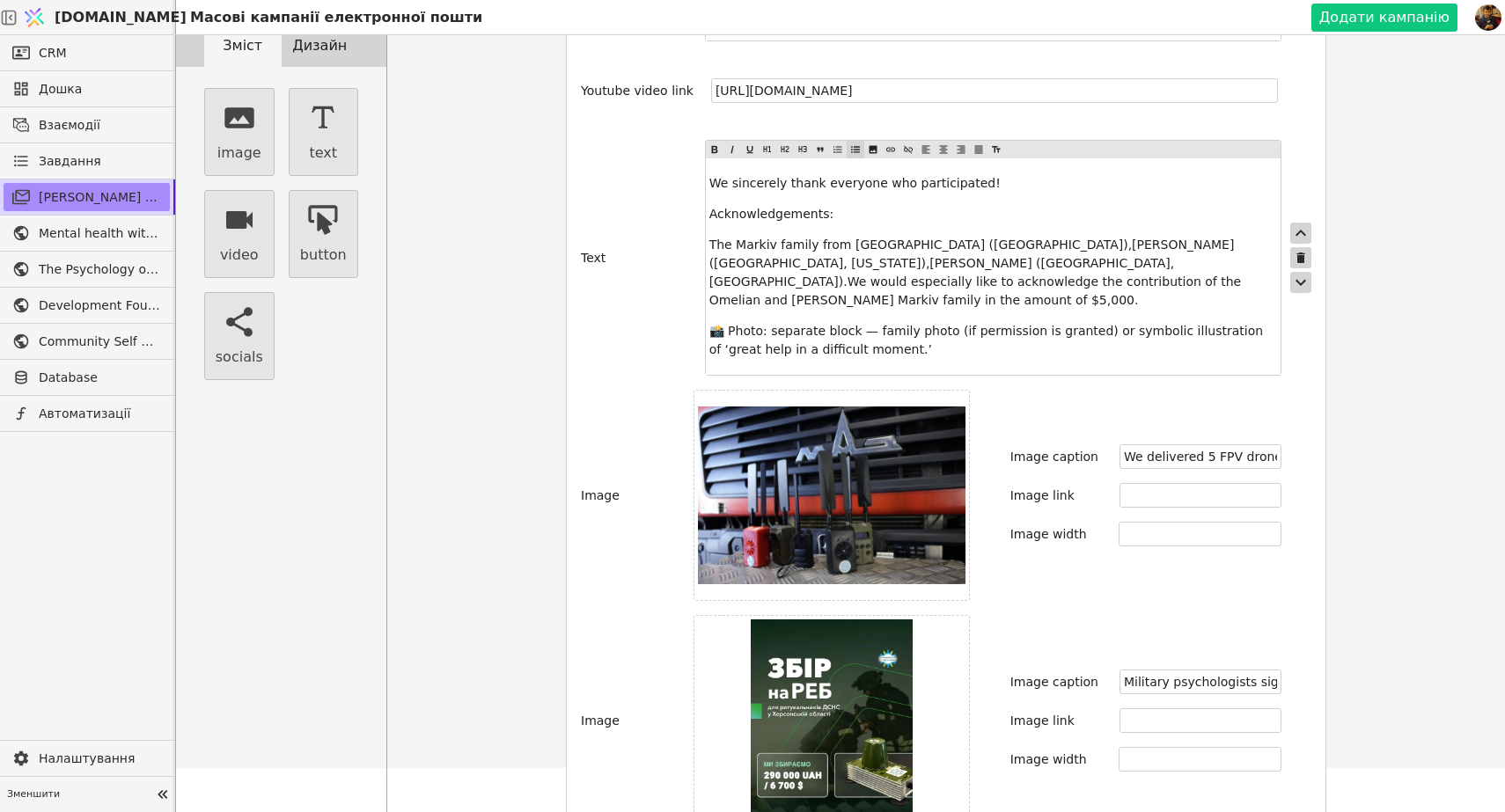
click at [855, 139] on icon at bounding box center [855, 149] width 10 height 21
click at [1071, 238] on span "The Markiv family from [GEOGRAPHIC_DATA] ([GEOGRAPHIC_DATA]),[PERSON_NAME] ([GE…" at bounding box center [1012, 272] width 536 height 70
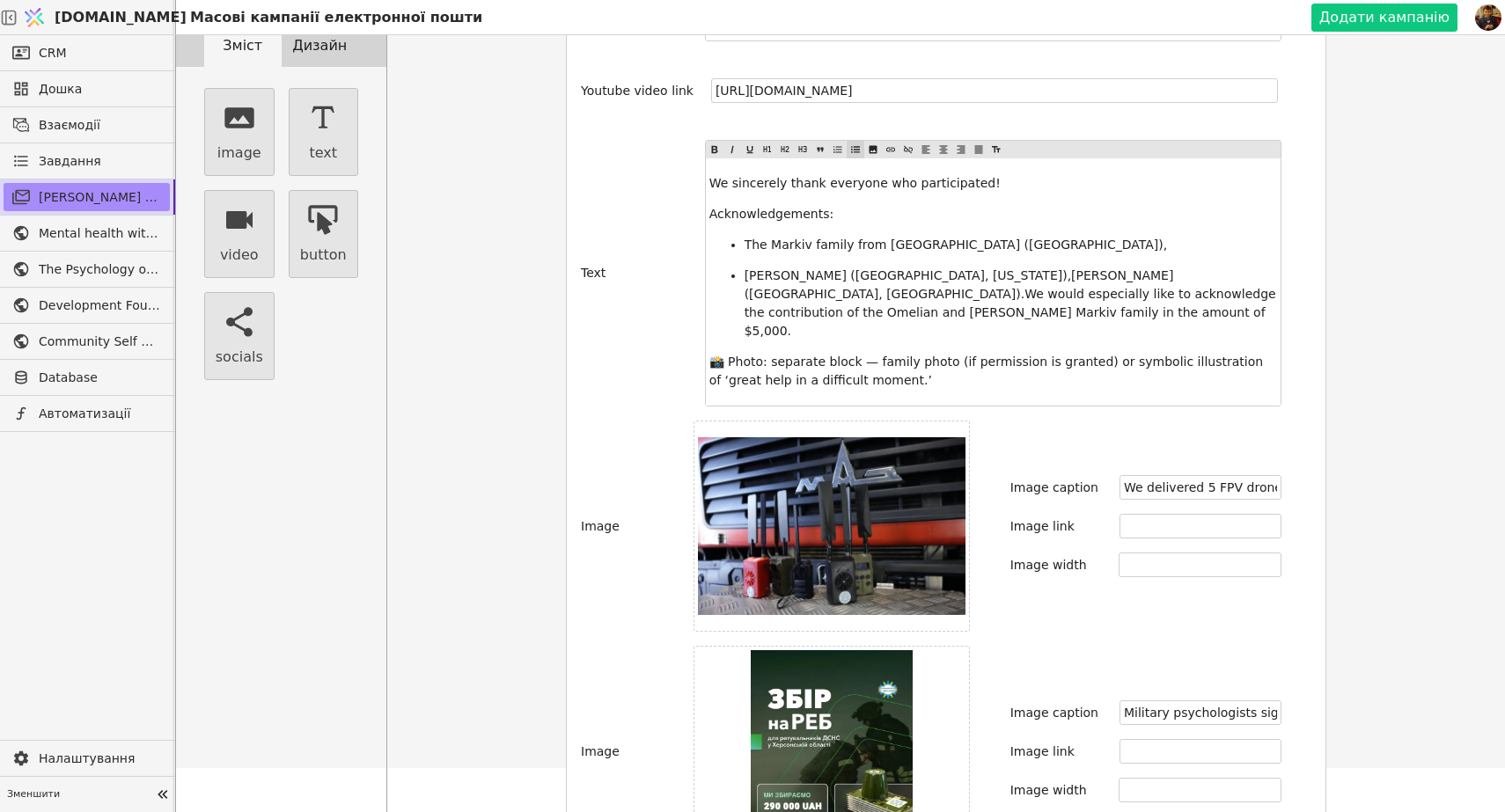
click at [986, 268] on span "[PERSON_NAME] ([GEOGRAPHIC_DATA], [US_STATE]),[PERSON_NAME] ([GEOGRAPHIC_DATA],…" at bounding box center [1012, 303] width 535 height 70
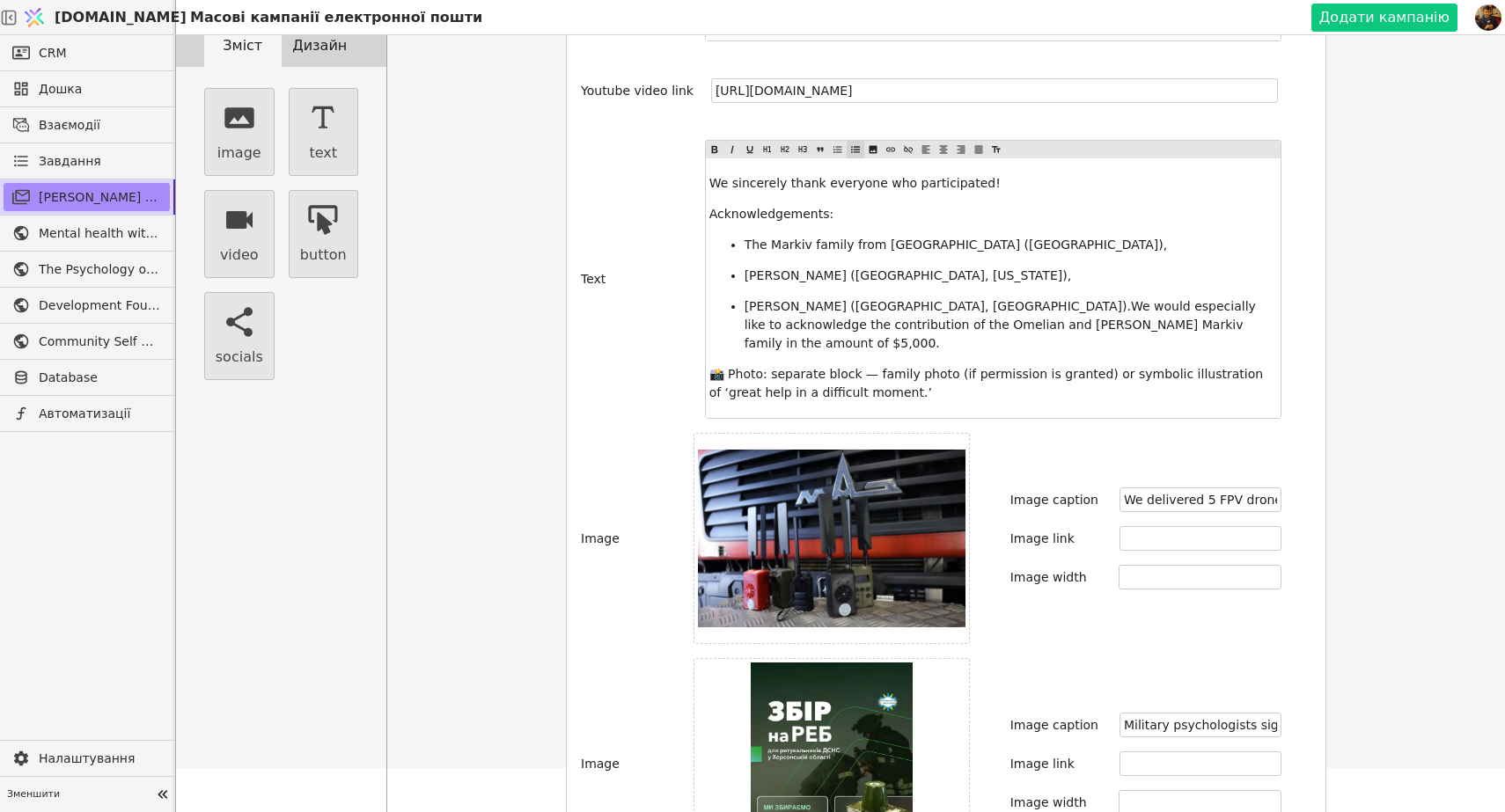
click at [975, 299] on span "[PERSON_NAME] ([GEOGRAPHIC_DATA], [GEOGRAPHIC_DATA]).We would especially like t…" at bounding box center [1001, 324] width 516 height 51
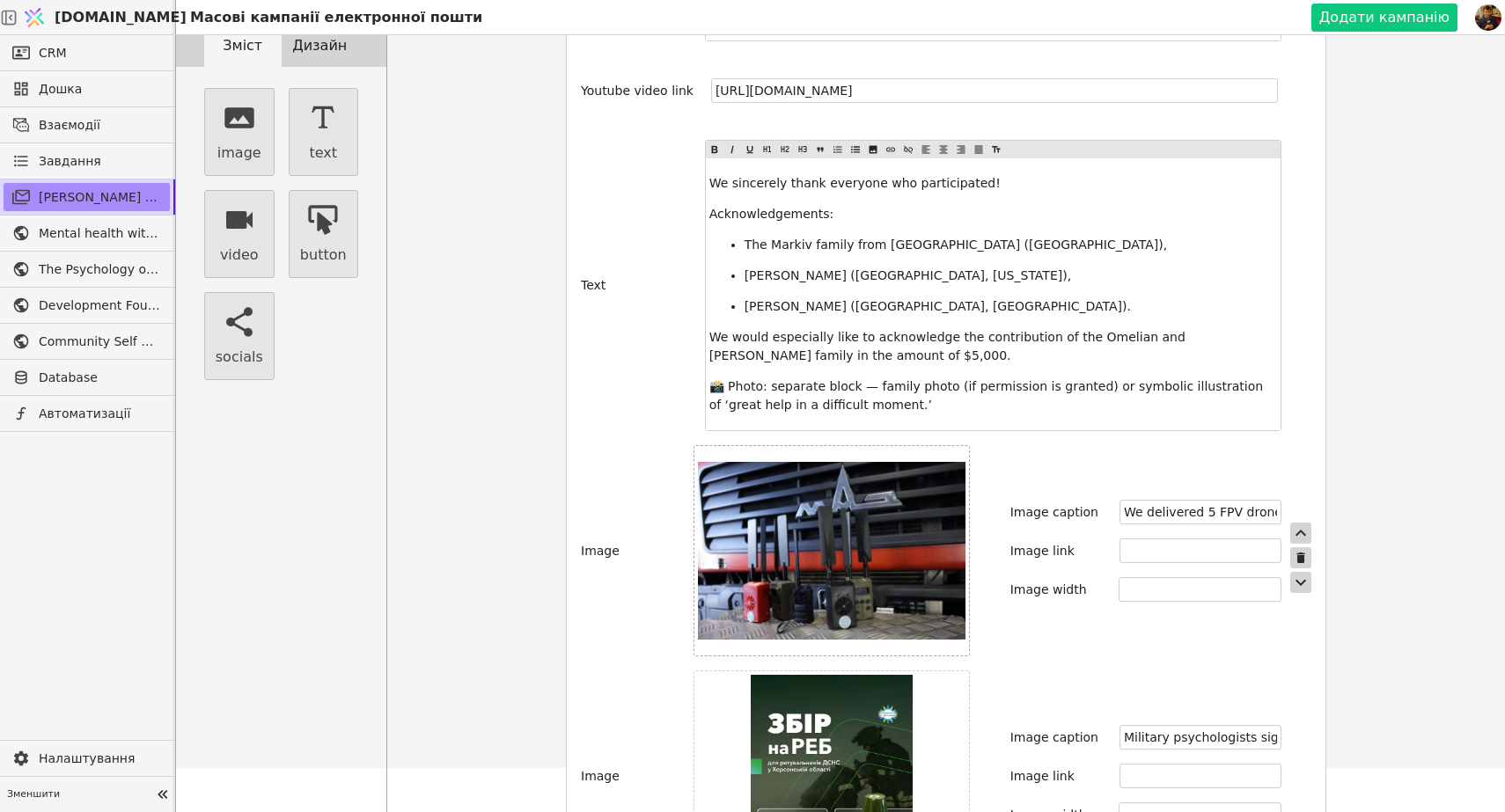
click at [835, 503] on img at bounding box center [831, 551] width 268 height 178
click at [965, 551] on input "file" at bounding box center [965, 551] width 0 height 0
click at [910, 478] on img at bounding box center [831, 551] width 268 height 178
click at [965, 551] on input "file" at bounding box center [965, 551] width 0 height 0
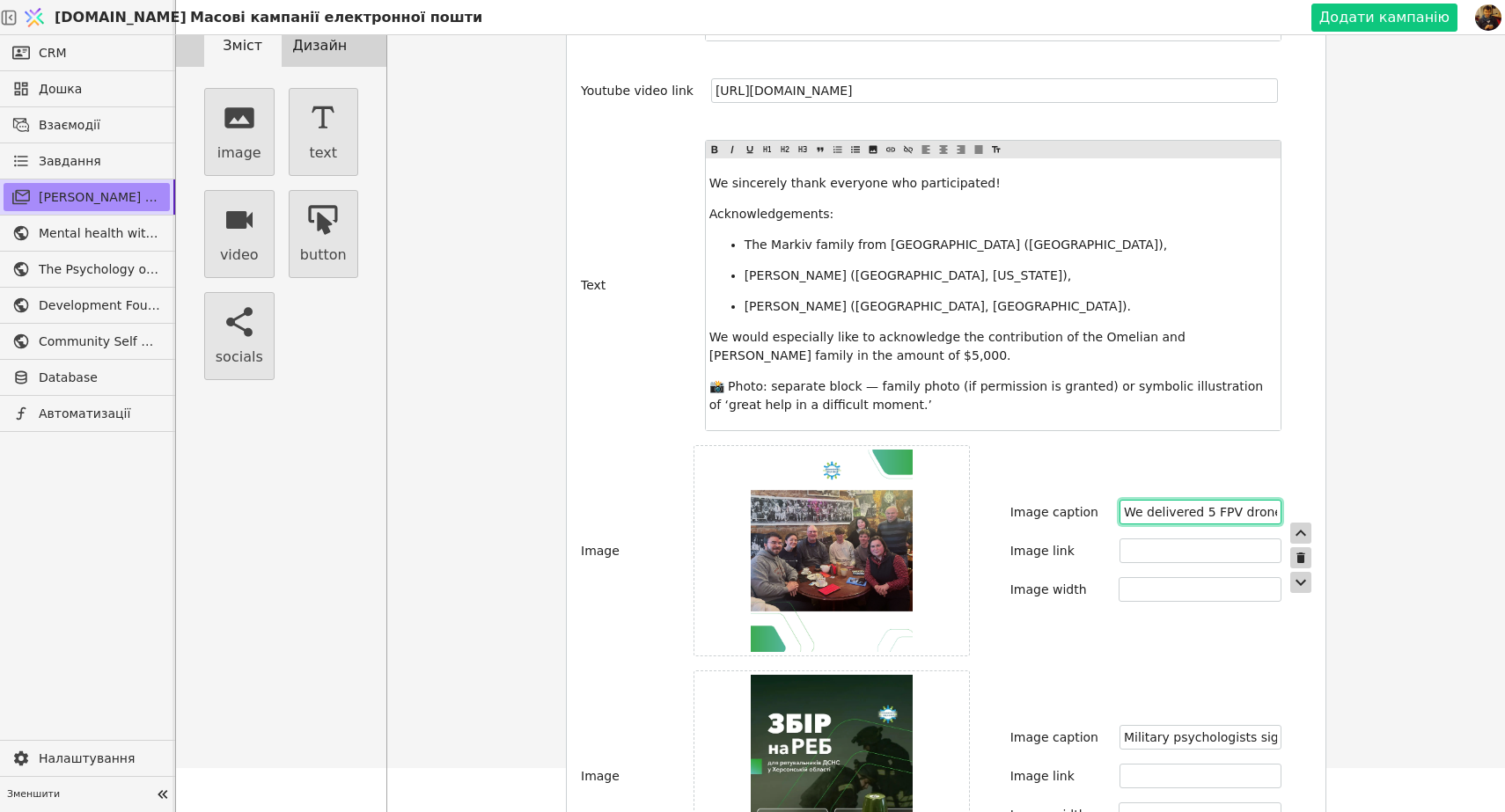
click at [1186, 500] on input "We delivered 5 FPV drone detectors to Kherson’s DSNS rescue teams." at bounding box center [1201, 512] width 162 height 24
click at [1179, 500] on input "We delivered 5 FPV drone detectors to Kherson’s DSNS rescue teams." at bounding box center [1201, 512] width 162 height 24
click at [1120, 500] on input "text" at bounding box center [1201, 512] width 162 height 24
paste input "Meeting between representatives of the Community Self-Help NGO and the Markiv f…"
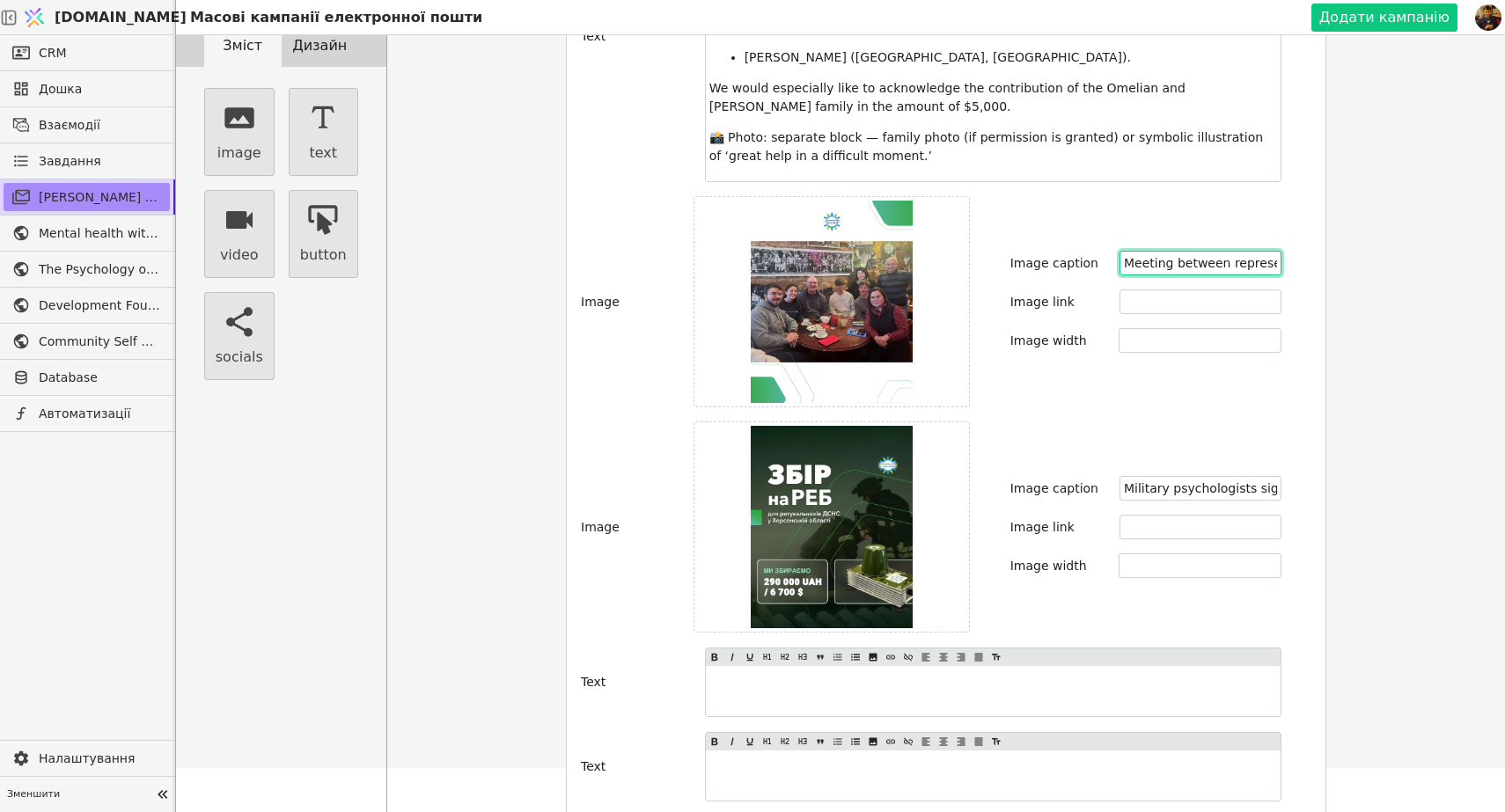
scroll to position [1248, 0]
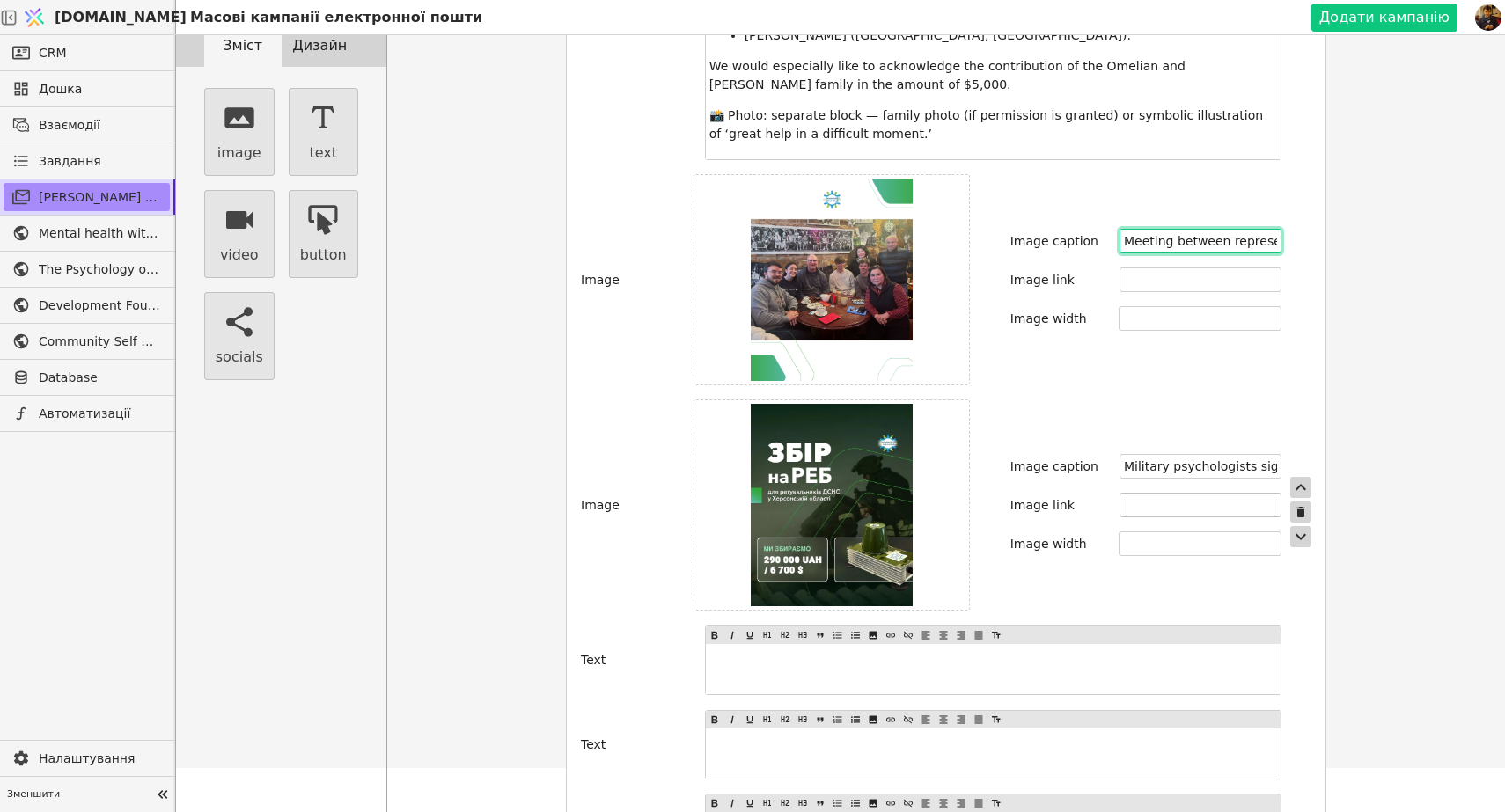
type input "Meeting between representatives of the Community Self-Help NGO and the Markiv f…"
click at [1120, 493] on input "text" at bounding box center [1201, 505] width 162 height 24
paste input "[URL][DOMAIN_NAME]"
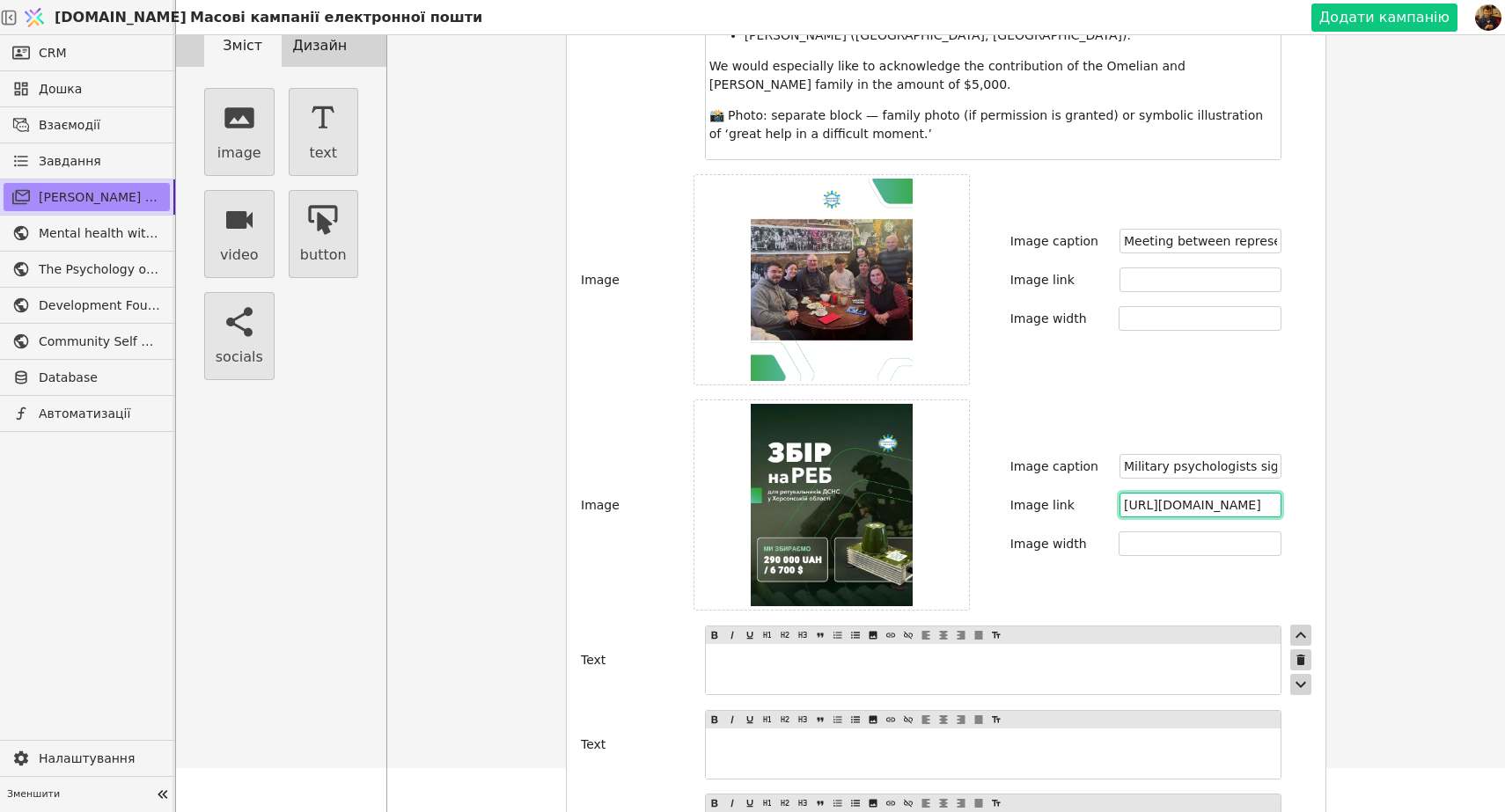
type input "[URL][DOMAIN_NAME]"
click at [1230, 626] on div at bounding box center [993, 635] width 574 height 18
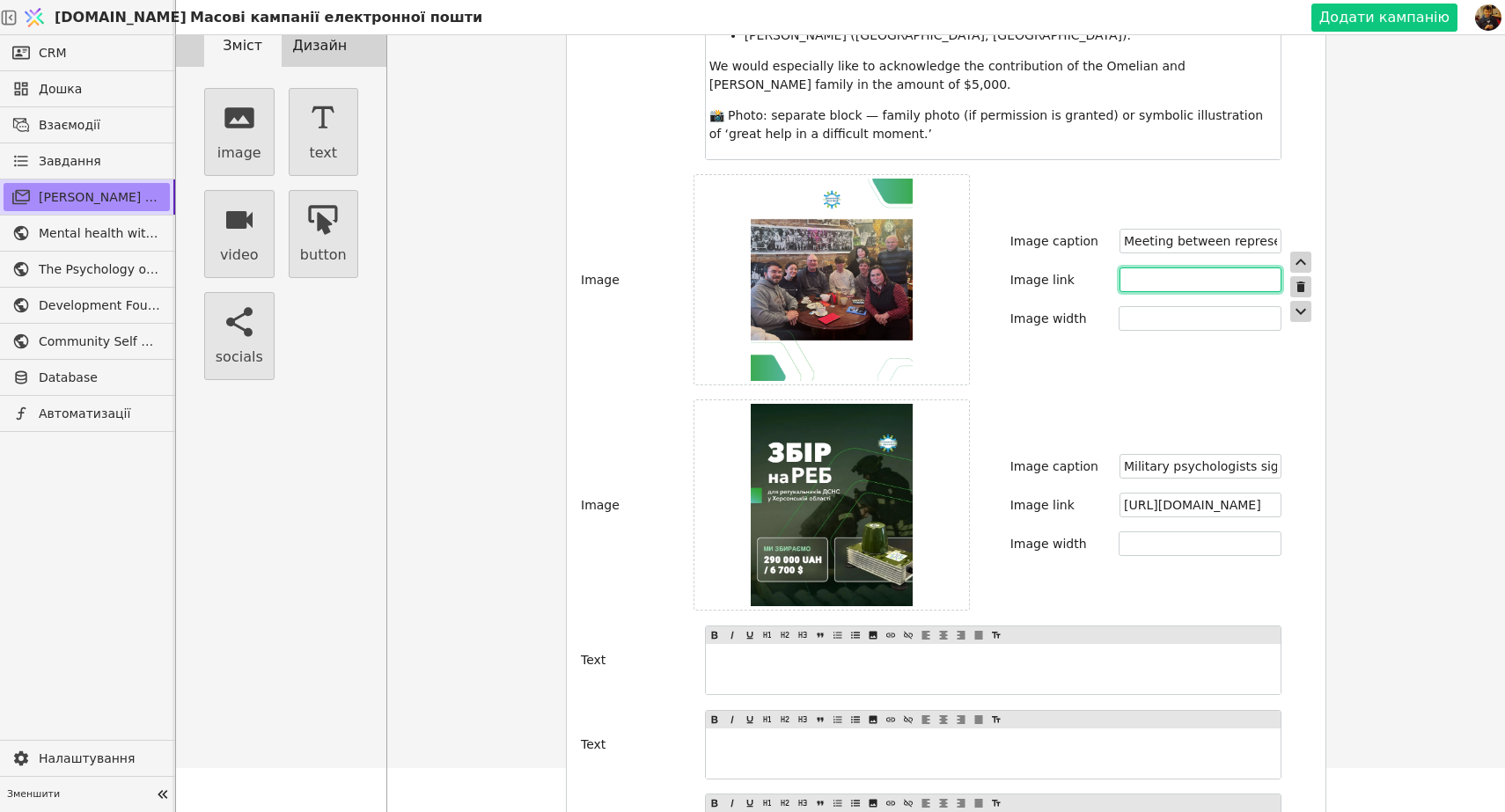
click at [1167, 268] on input "text" at bounding box center [1201, 280] width 162 height 24
paste input "[URL][DOMAIN_NAME]"
type input "[URL][DOMAIN_NAME]"
click at [1191, 325] on div "Image Image caption Meeting between representatives of the Community Self-Help …" at bounding box center [946, 287] width 730 height 226
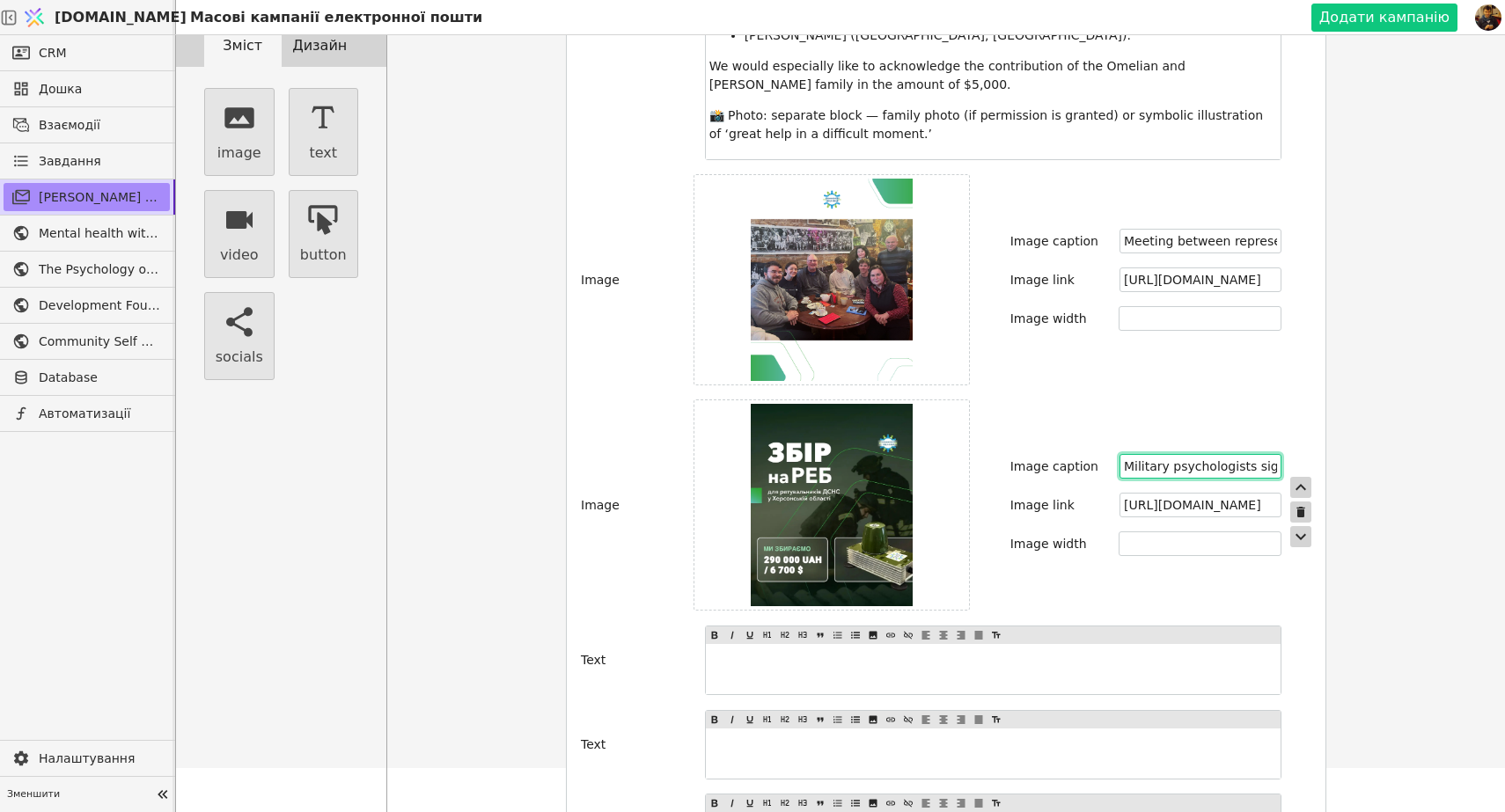
click at [1180, 454] on input "Military psychologists signed this Ukrainian flag with words of strength and ho…" at bounding box center [1201, 466] width 162 height 24
click at [1221, 493] on input "[URL][DOMAIN_NAME]" at bounding box center [1201, 505] width 162 height 24
paste input "[URL][DOMAIN_NAME]"
type input "[URL][DOMAIN_NAME]"
click at [1122, 454] on input "text" at bounding box center [1201, 466] width 162 height 24
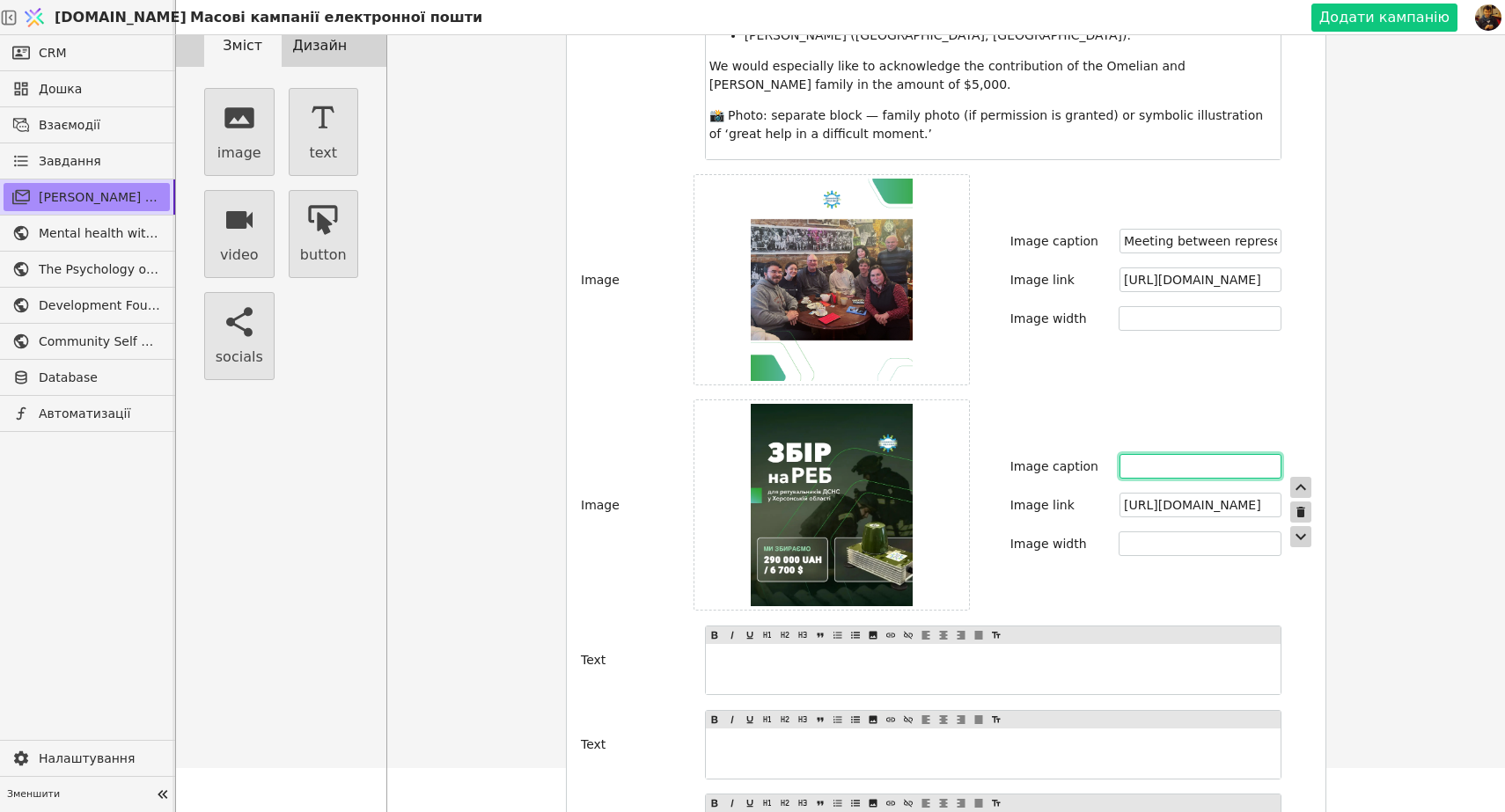
paste input "Fundraising for Rescuer Day: Radio Electronic Warfare (REB / EW) system for res…"
type input "Fundraising for Rescuer Day: Radio Electronic Warfare (REB / EW) system for res…"
click at [1140, 544] on div "Image Image caption Fundraising for Rescuer Day: Radio Electronic Warfare (REB …" at bounding box center [946, 512] width 730 height 226
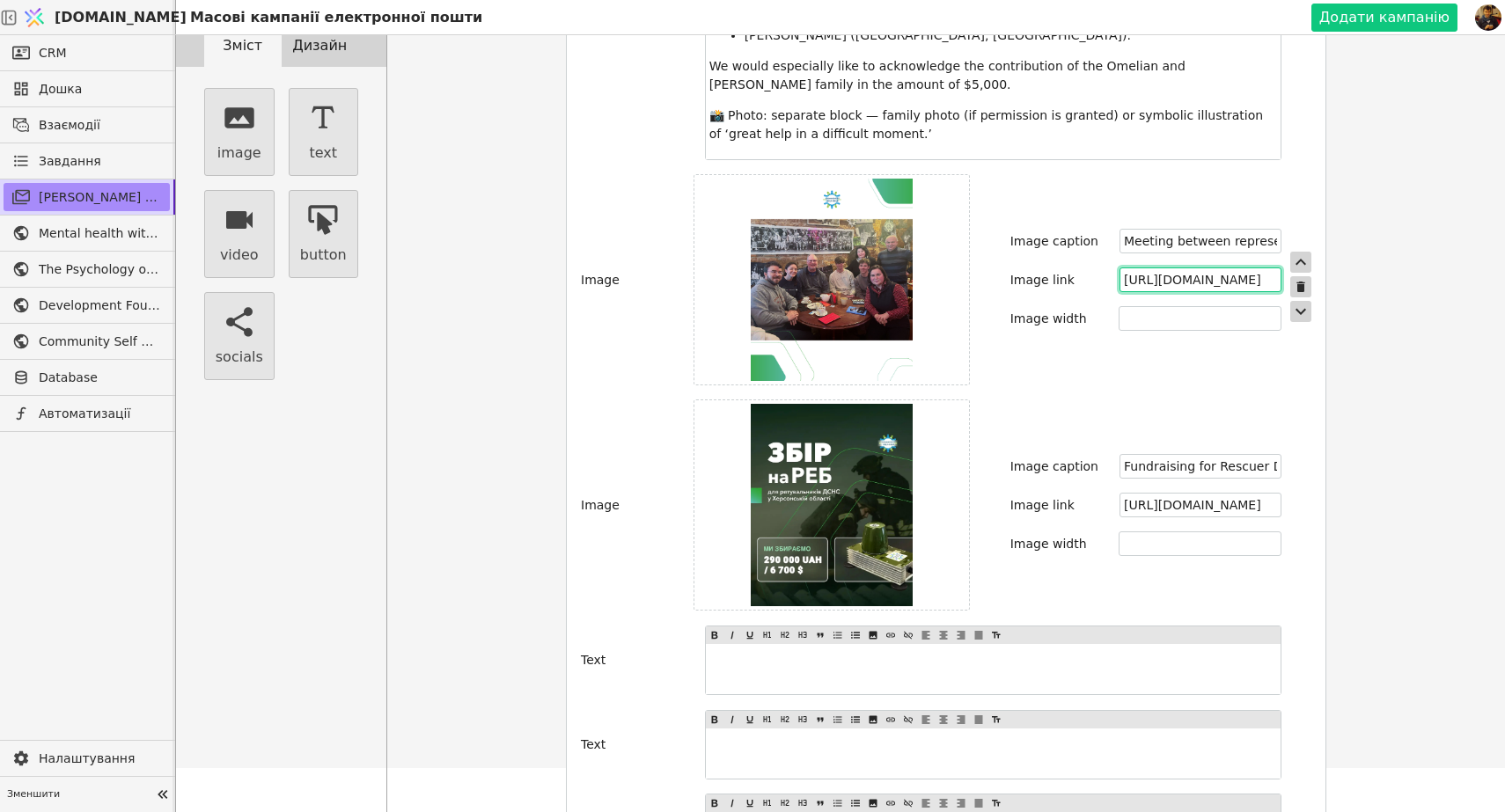
click at [1165, 268] on input "[URL][DOMAIN_NAME]" at bounding box center [1201, 280] width 162 height 24
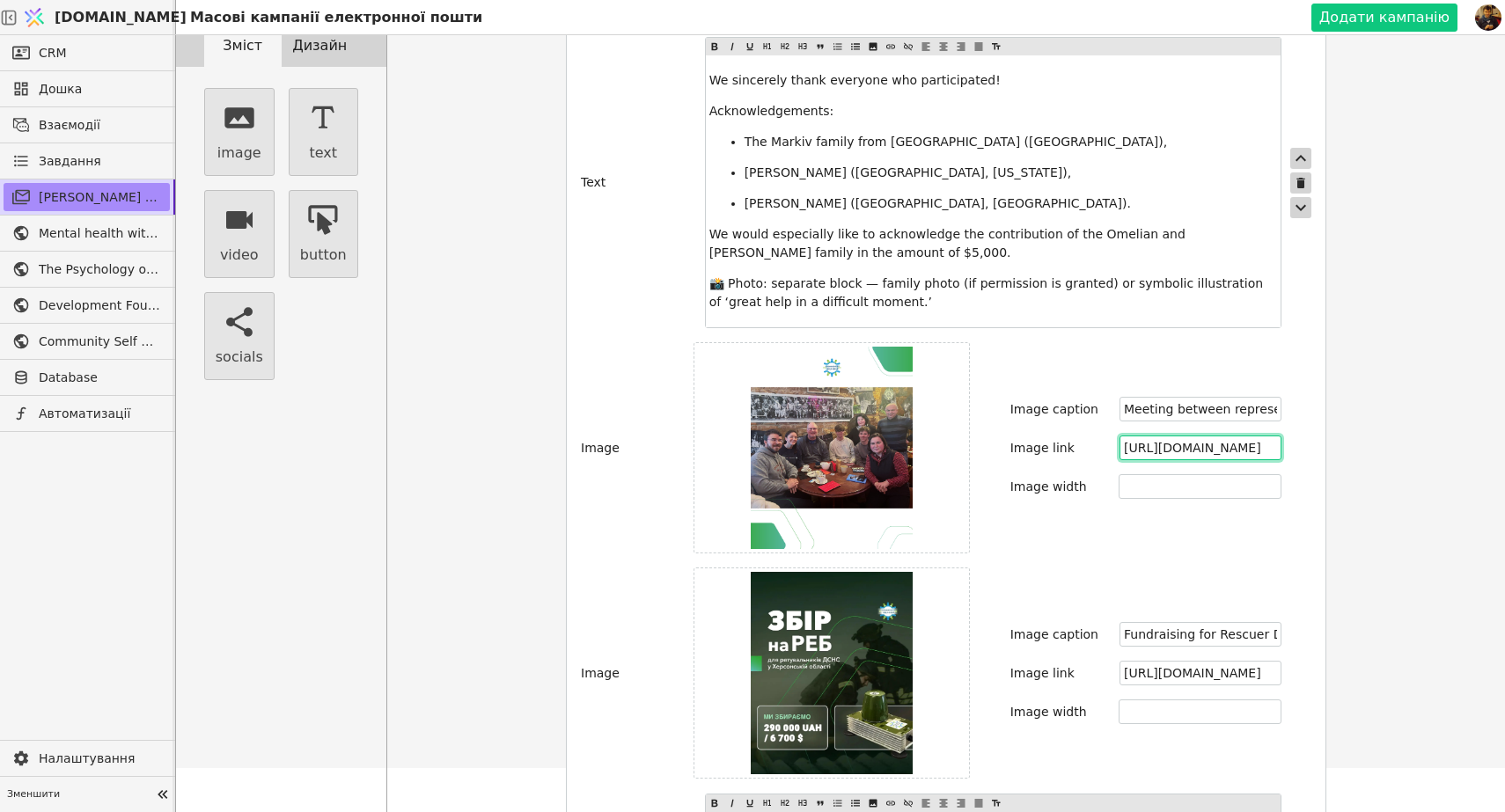
scroll to position [1067, 0]
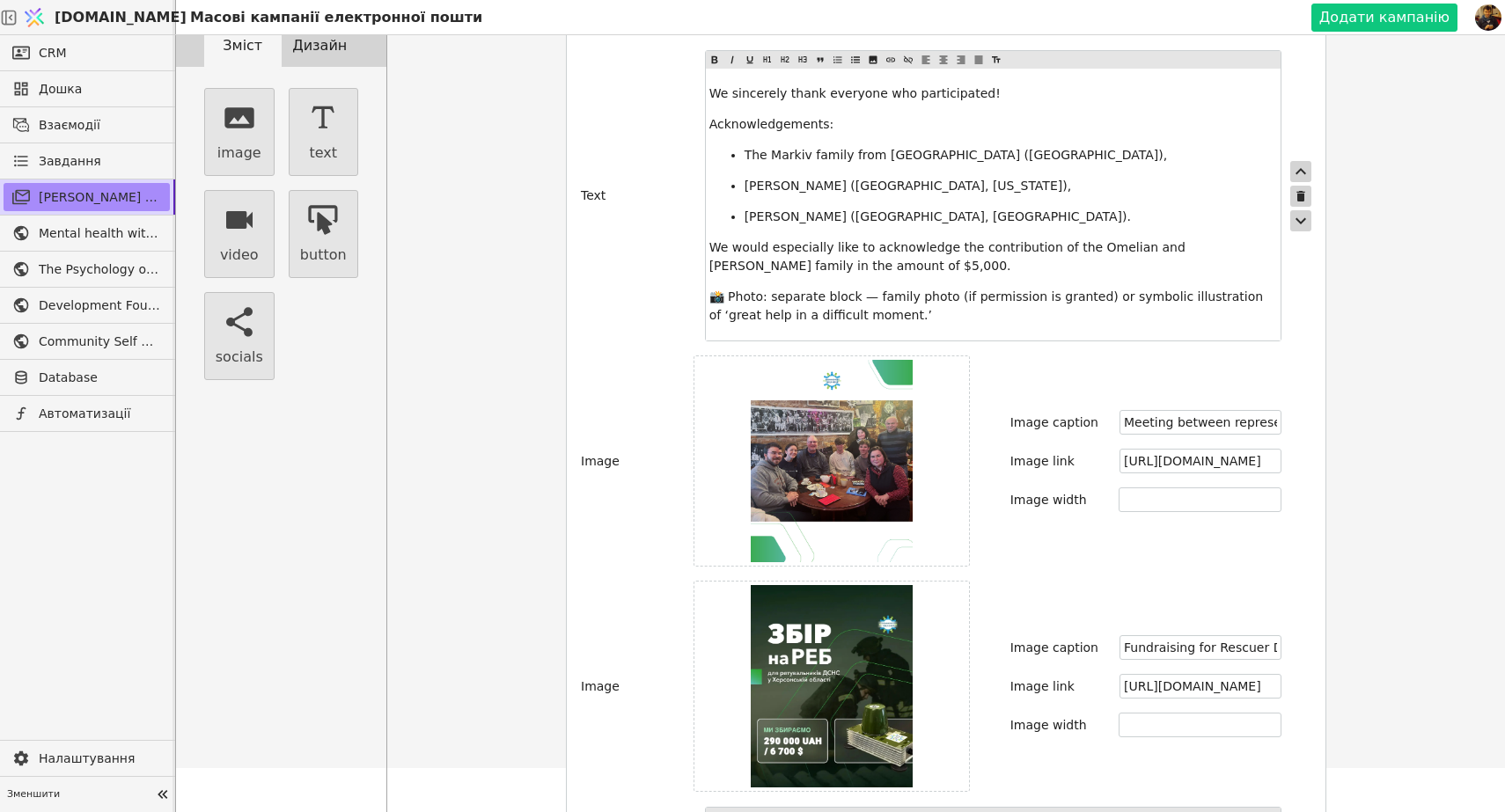
click at [995, 239] on p "We would especially like to acknowledge the contribution of the Omelian and [PE…" at bounding box center [993, 257] width 568 height 37
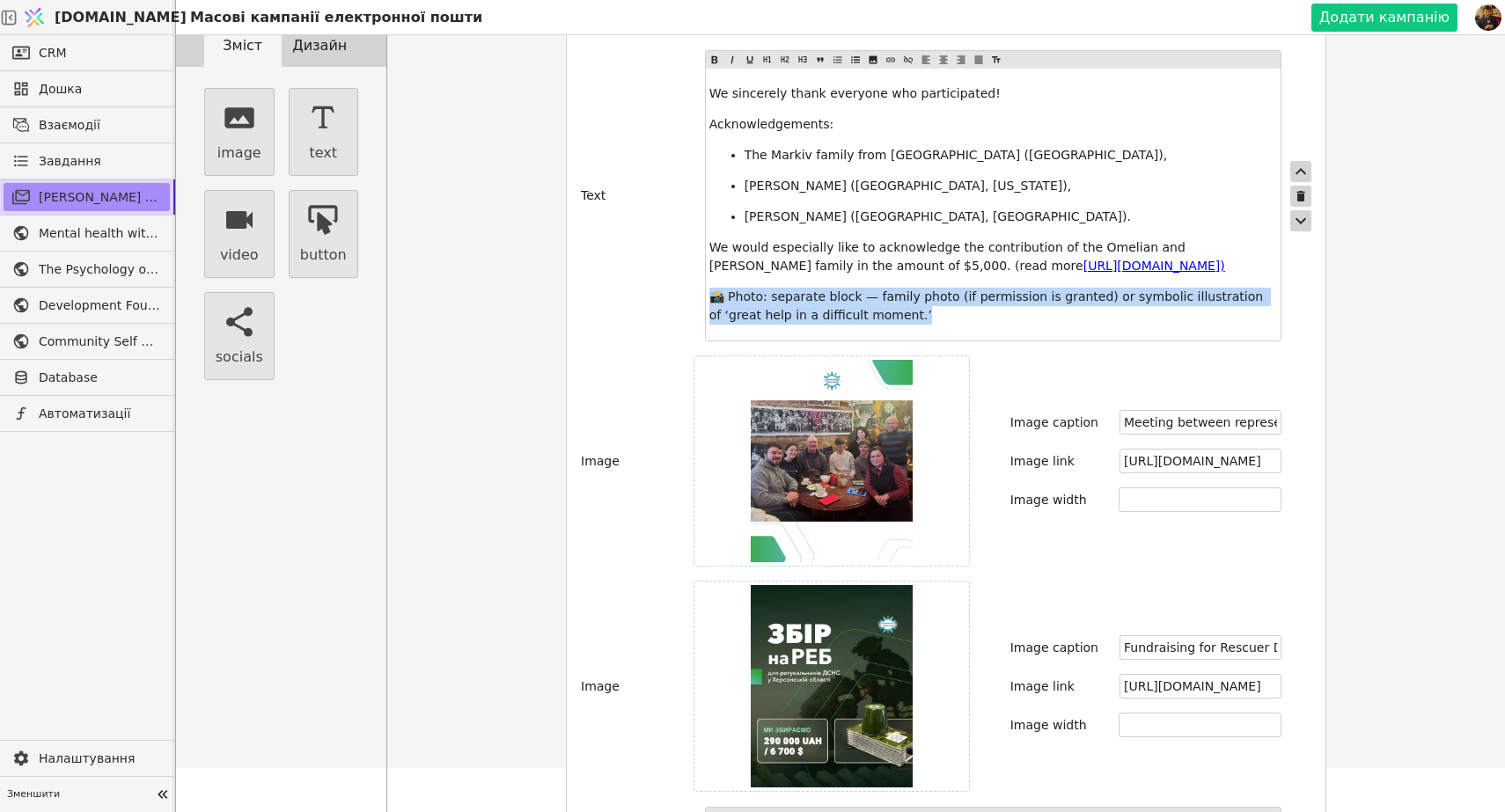
drag, startPoint x: 921, startPoint y: 299, endPoint x: 697, endPoint y: 282, distance: 224.6
click at [697, 282] on div "Text We sincerely thank everyone who participated! Acknowledgements: The Markiv…" at bounding box center [946, 196] width 730 height 291
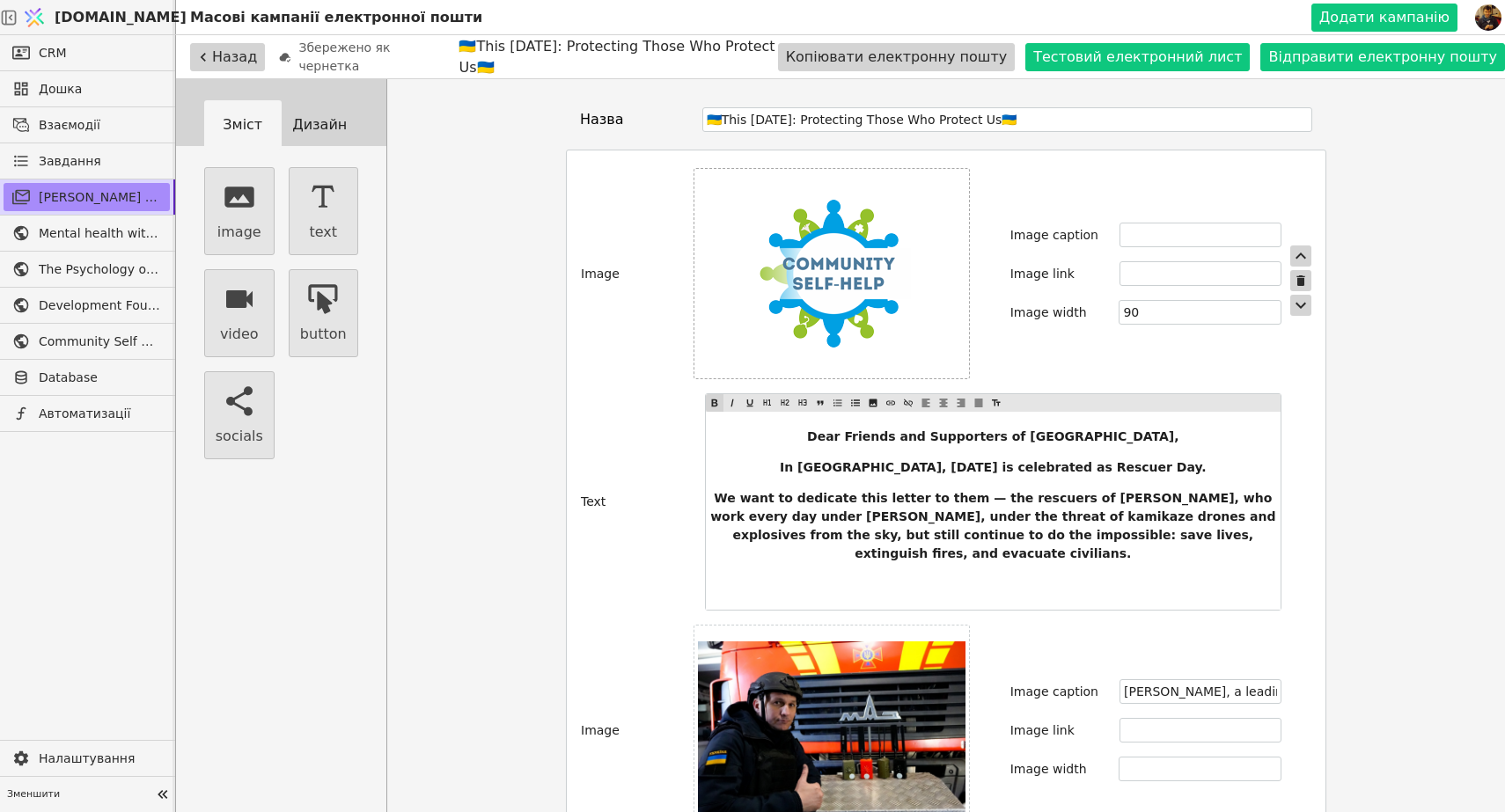
scroll to position [0, 0]
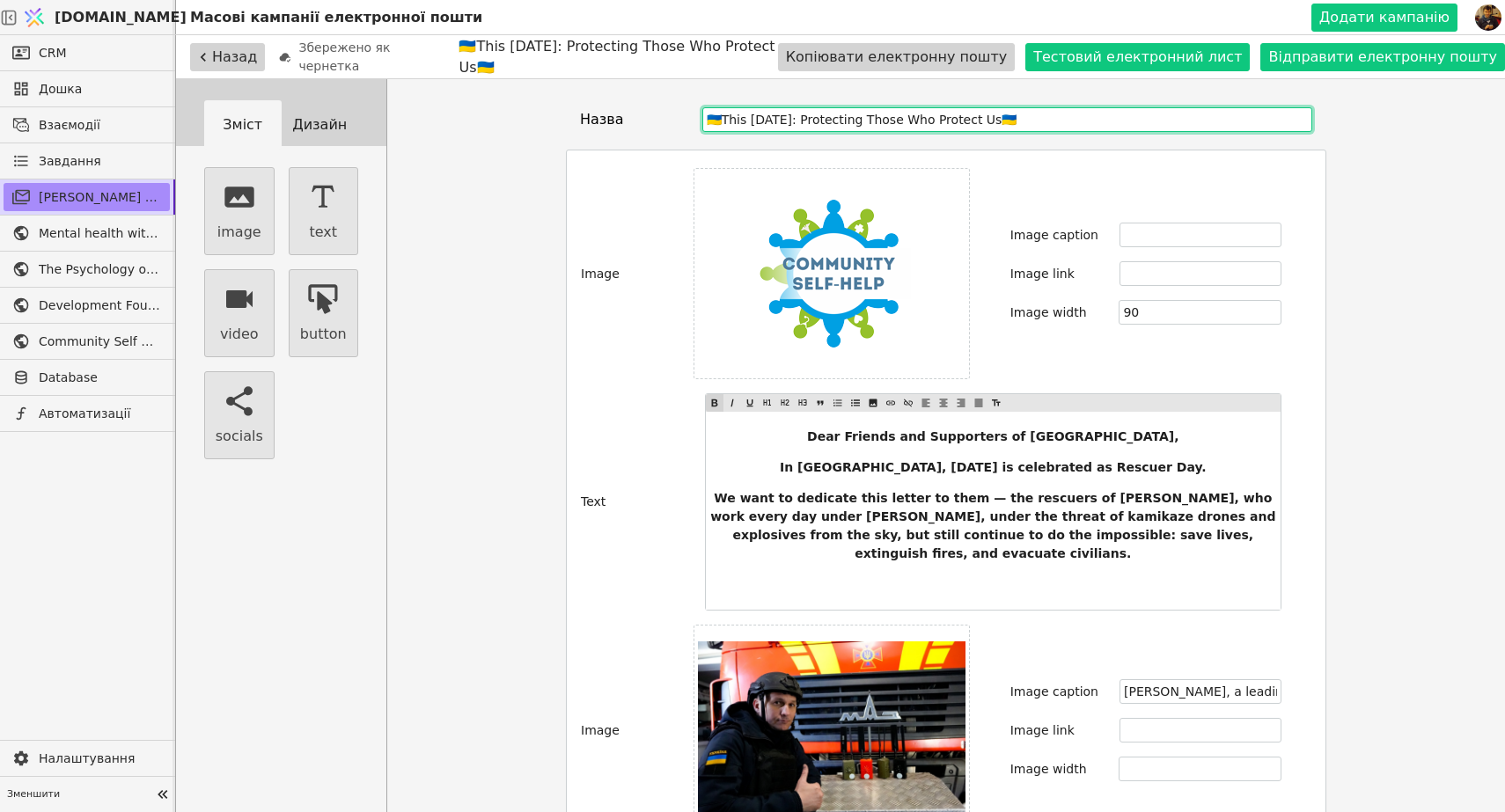
drag, startPoint x: 838, startPoint y: 119, endPoint x: 752, endPoint y: 123, distance: 86.1
click at [752, 122] on input "🇺🇦This [DATE]: Protecting Those Who Protect Us🇺🇦" at bounding box center [1007, 119] width 610 height 24
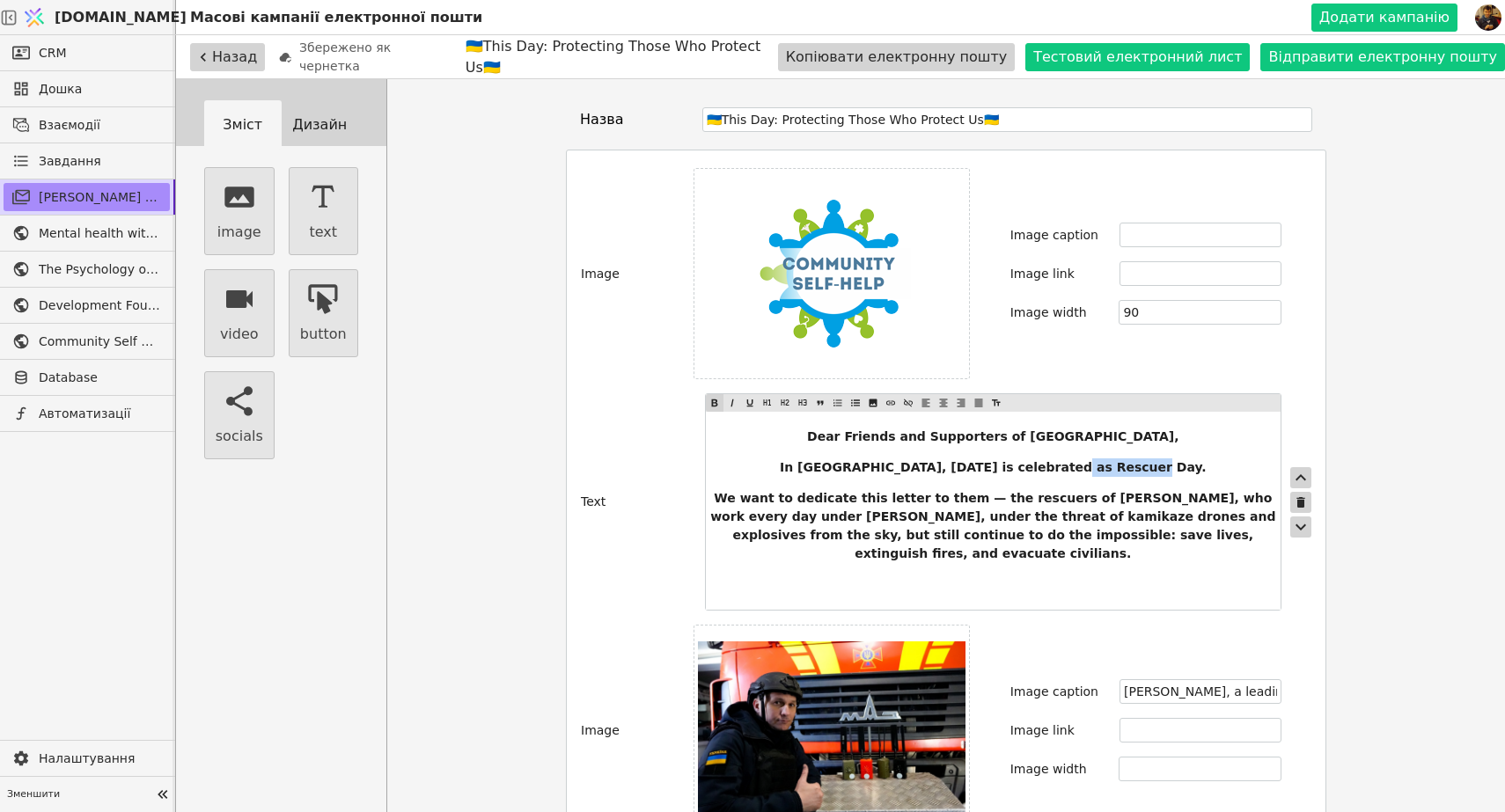
drag, startPoint x: 1154, startPoint y: 468, endPoint x: 1080, endPoint y: 466, distance: 74.0
click at [1080, 466] on span "In [GEOGRAPHIC_DATA], [DATE] is celebrated as Rescuer Day." at bounding box center [993, 467] width 427 height 14
copy span "Rescuer Day"
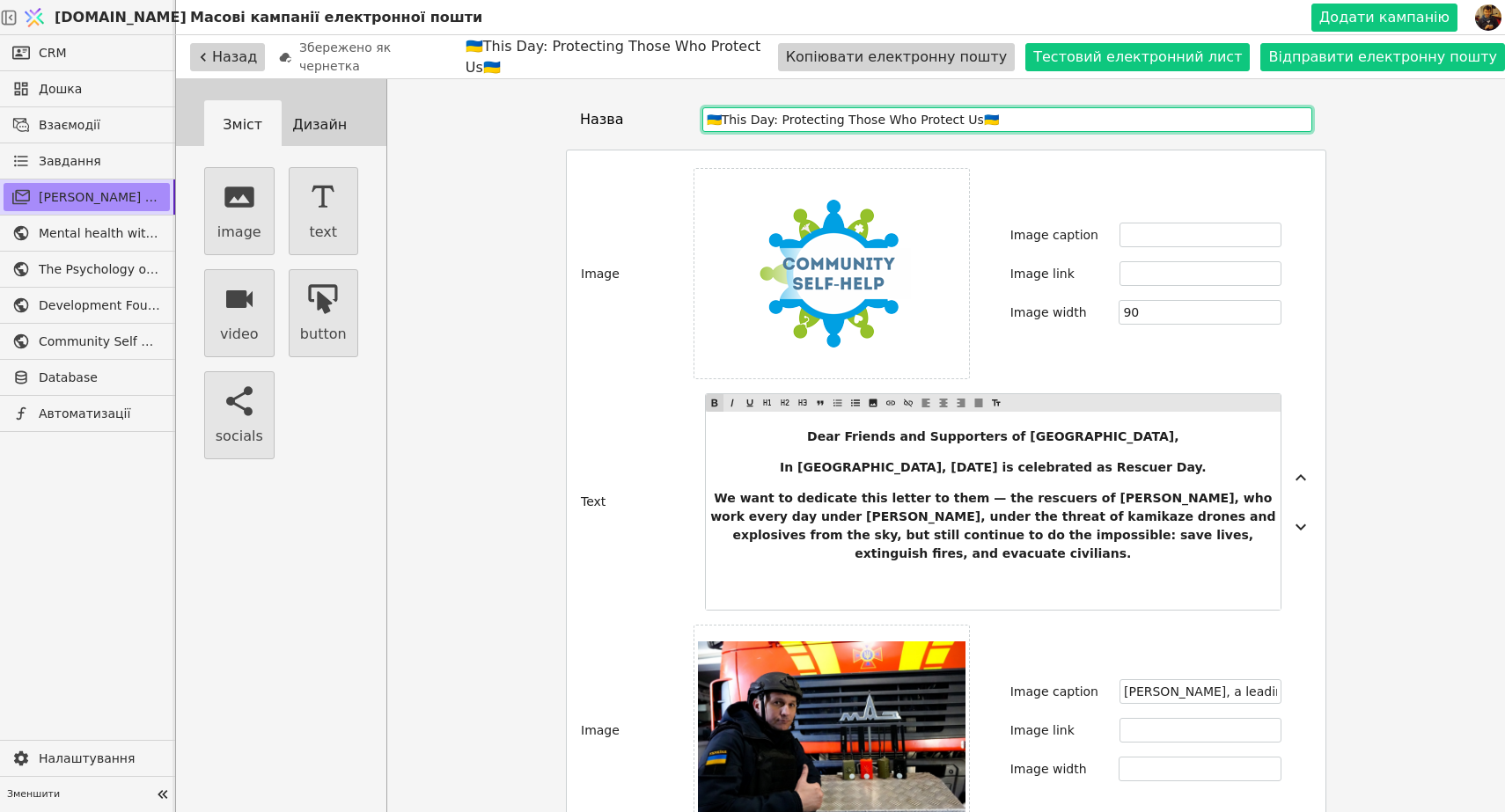
click at [751, 117] on input "🇺🇦This Day: Protecting Those Who Protect Us🇺🇦" at bounding box center [1007, 119] width 610 height 24
paste input "Rescuer Day"
type input "🇺🇦This Rescuer Day: Protecting Those Who Protect Us🇺🇦"
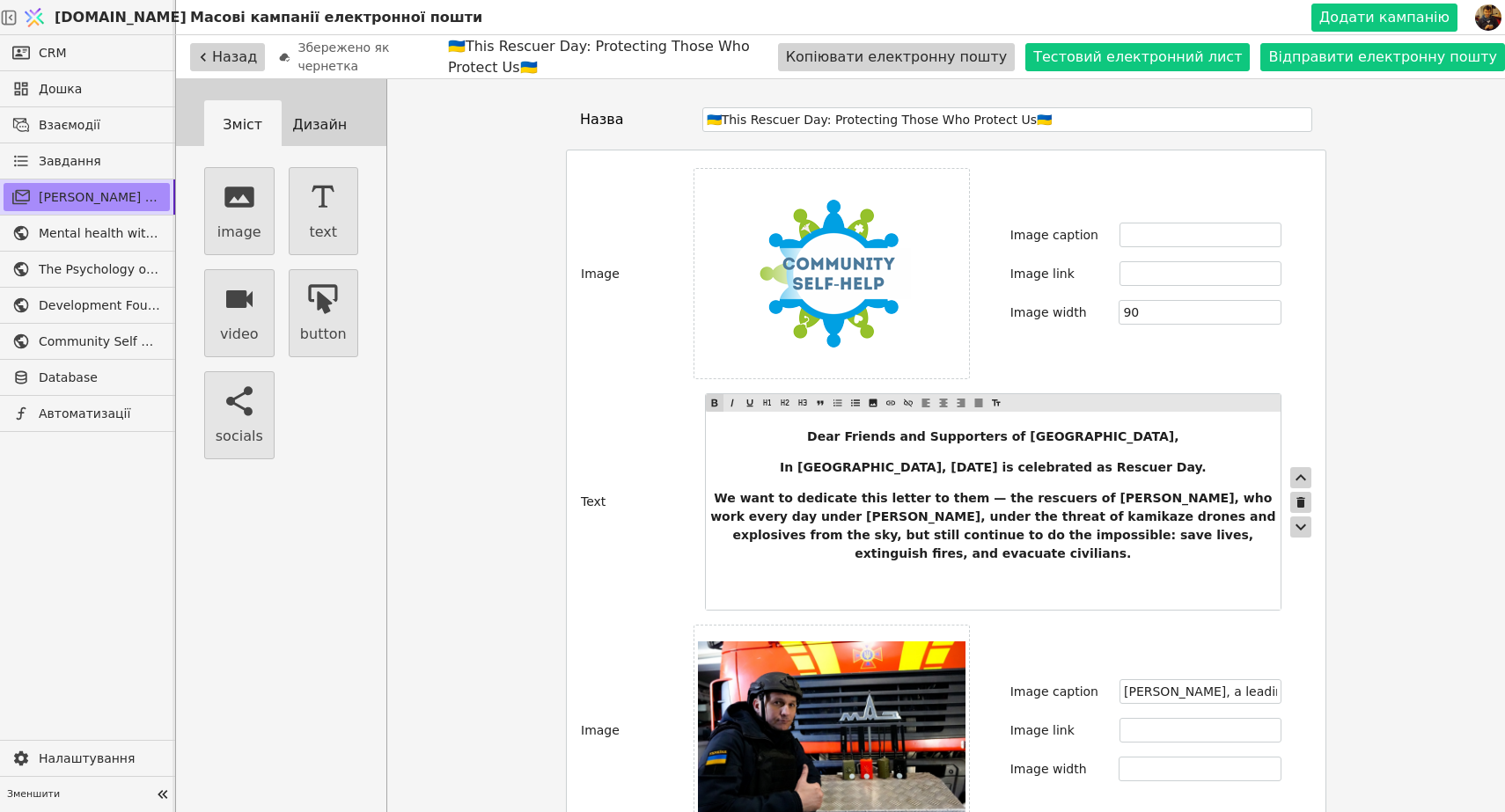
click at [1054, 505] on span "We want to dedicate this letter to them — the rescuers of [PERSON_NAME], who wo…" at bounding box center [995, 526] width 570 height 70
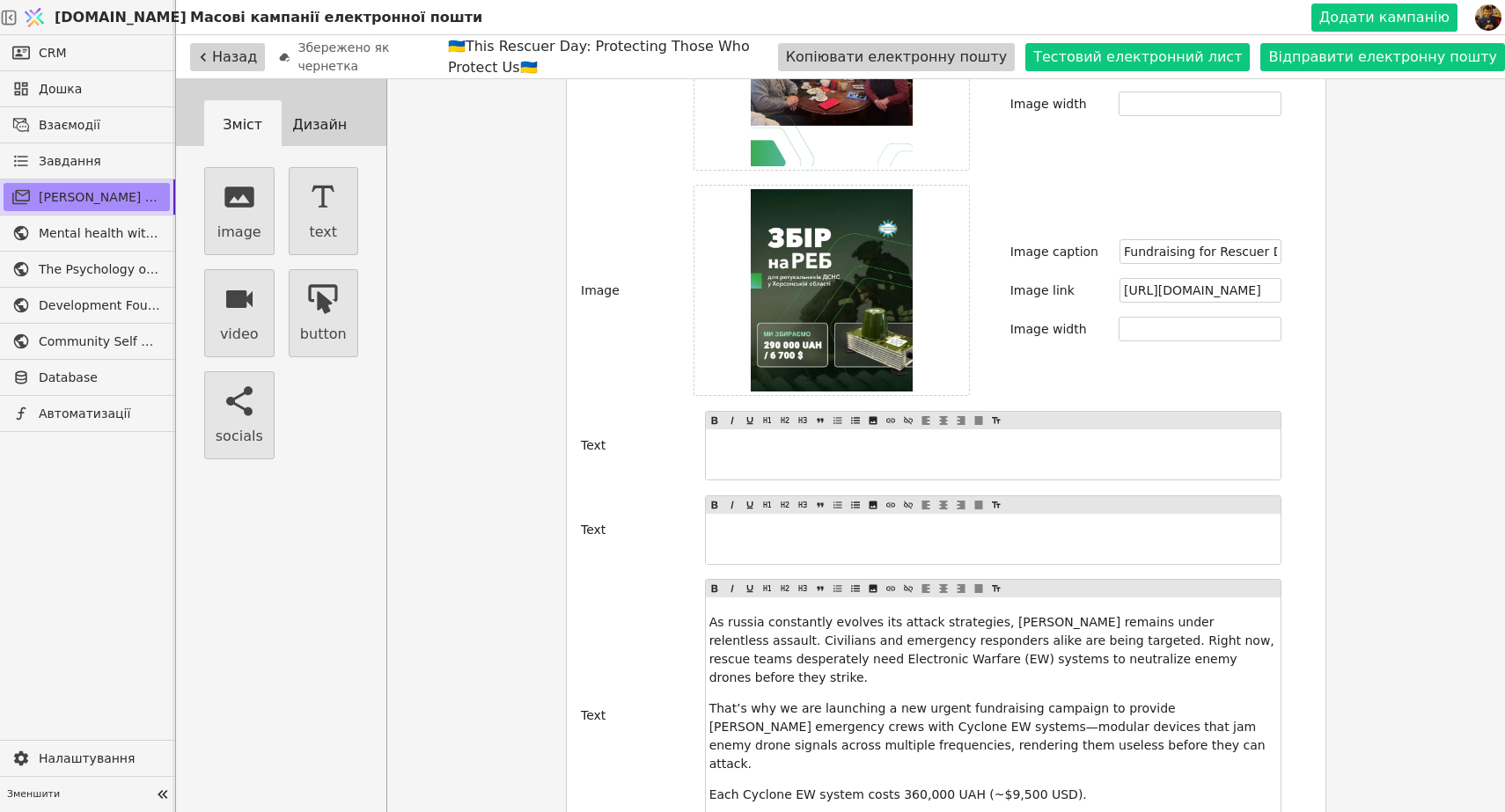
scroll to position [1506, 0]
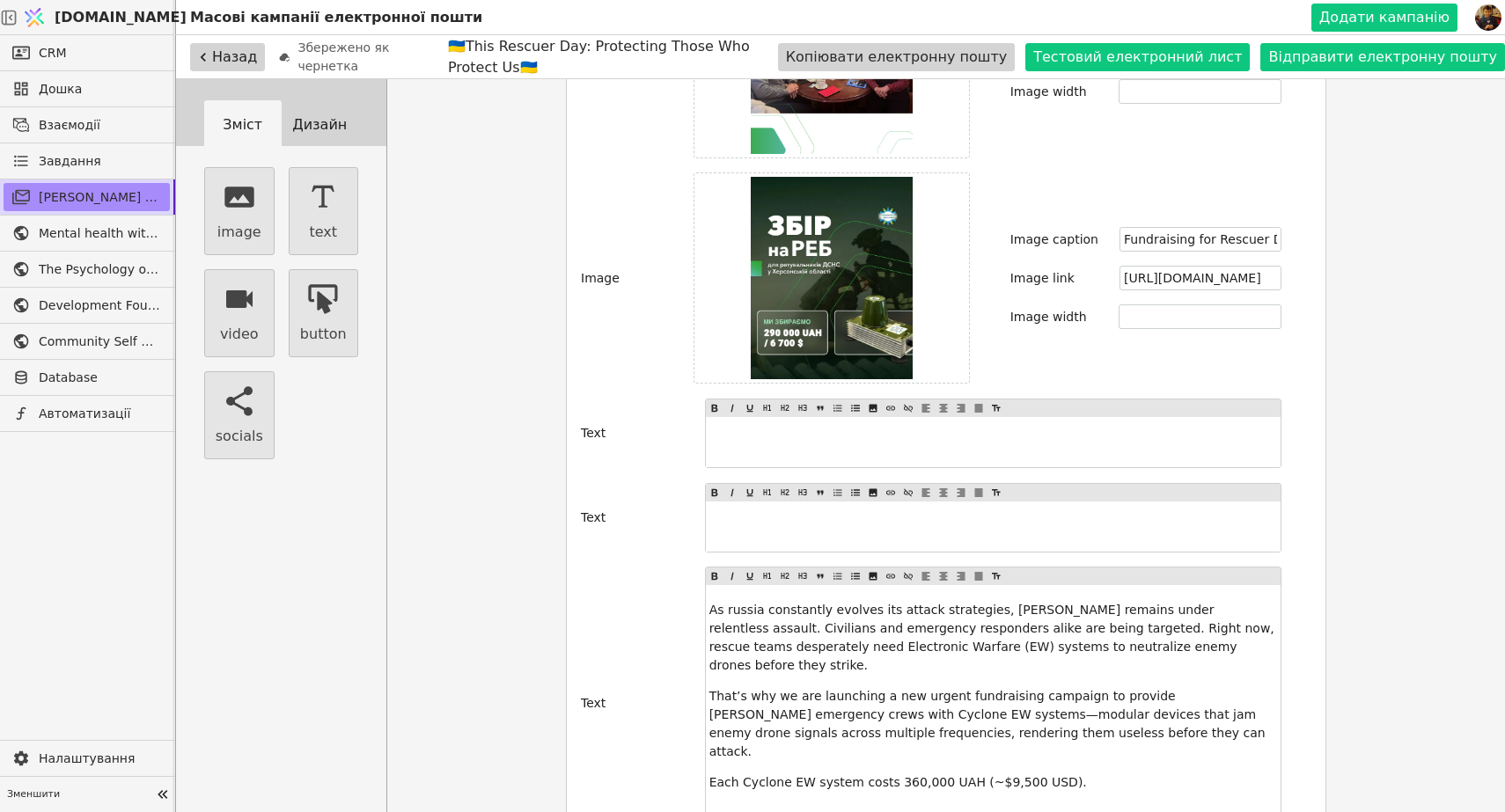
click at [212, 56] on icon at bounding box center [203, 57] width 18 height 18
